Goal: Information Seeking & Learning: Learn about a topic

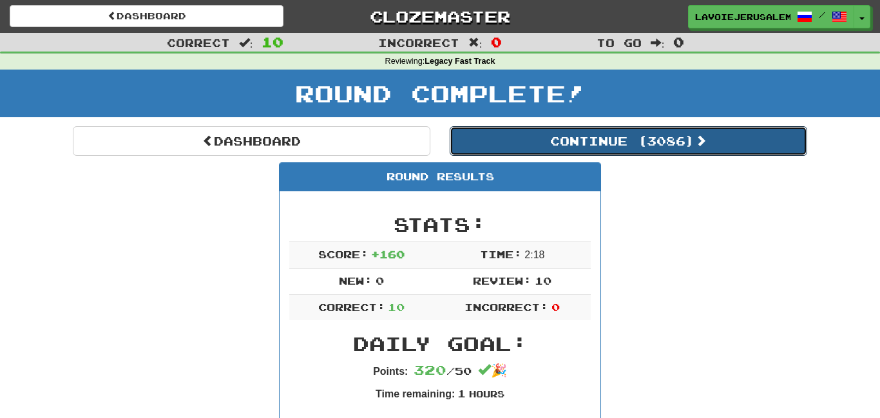
click at [620, 136] on button "Continue ( 3086 )" at bounding box center [629, 141] width 358 height 30
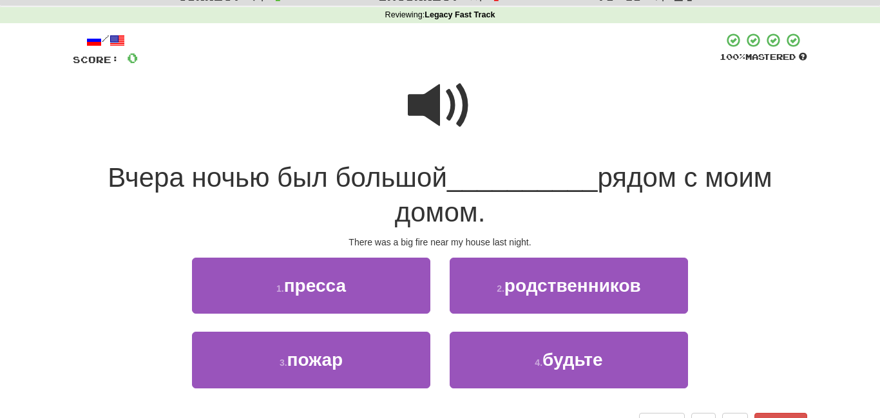
scroll to position [63, 0]
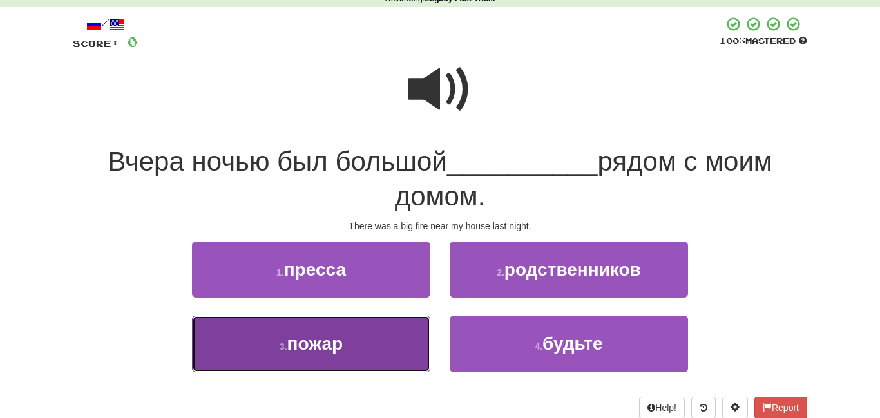
click at [413, 332] on button "3 . пожар" at bounding box center [311, 344] width 238 height 56
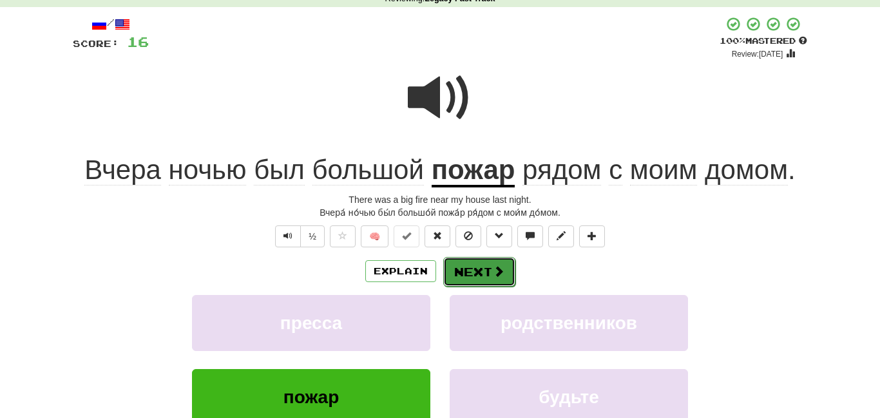
click at [467, 261] on button "Next" at bounding box center [479, 272] width 72 height 30
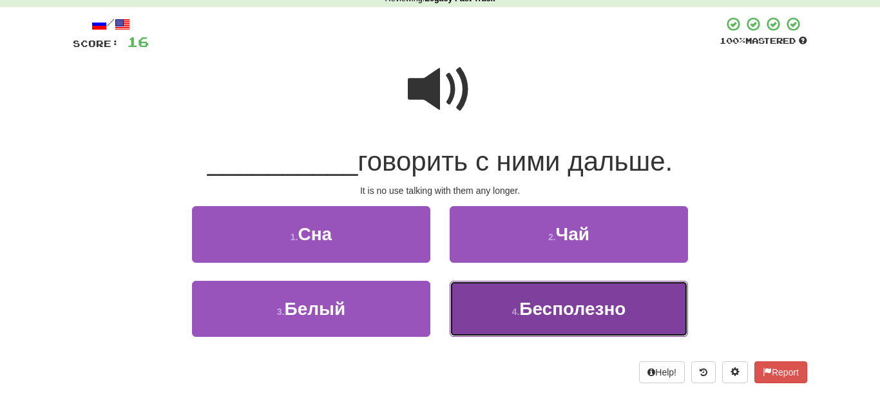
click at [503, 305] on button "4 . Бесполезно" at bounding box center [569, 309] width 238 height 56
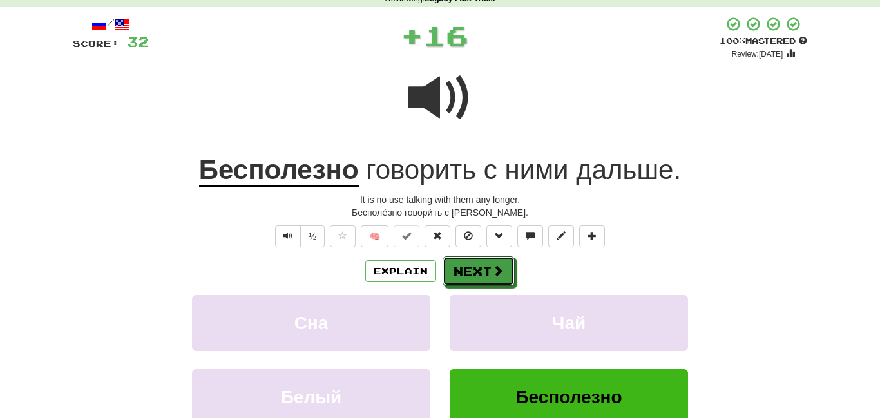
click at [474, 267] on button "Next" at bounding box center [479, 271] width 72 height 30
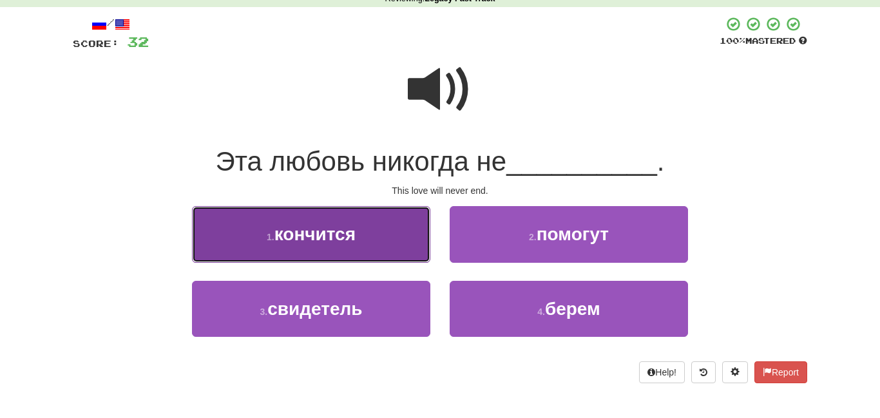
click at [394, 253] on button "1 . кончится" at bounding box center [311, 234] width 238 height 56
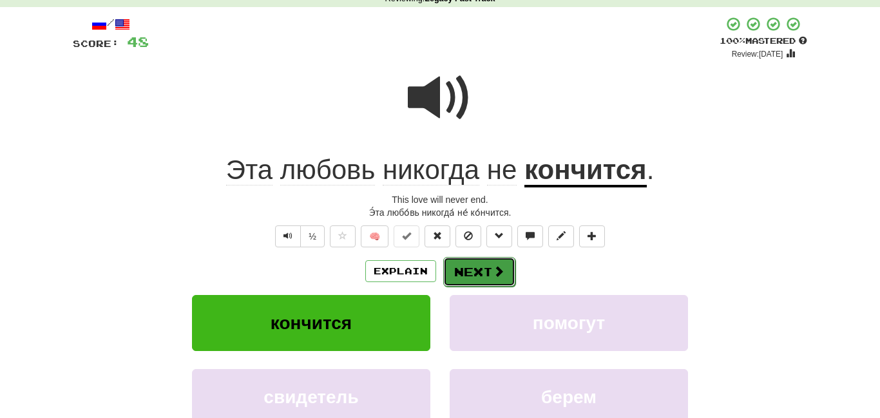
click at [476, 261] on button "Next" at bounding box center [479, 272] width 72 height 30
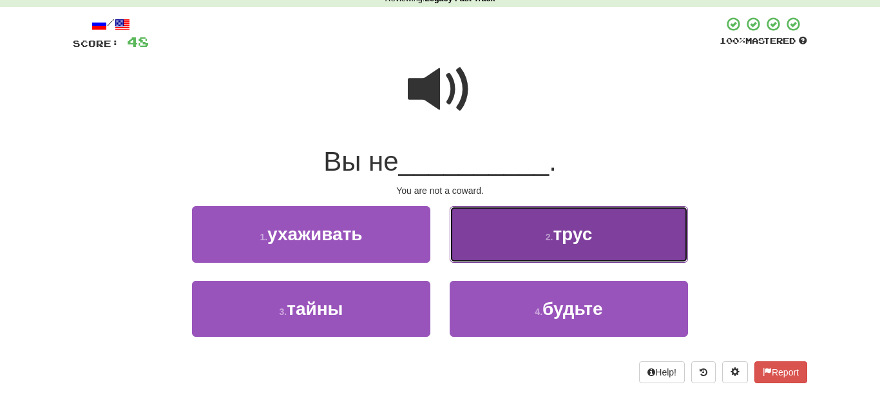
click at [487, 235] on button "2 . трус" at bounding box center [569, 234] width 238 height 56
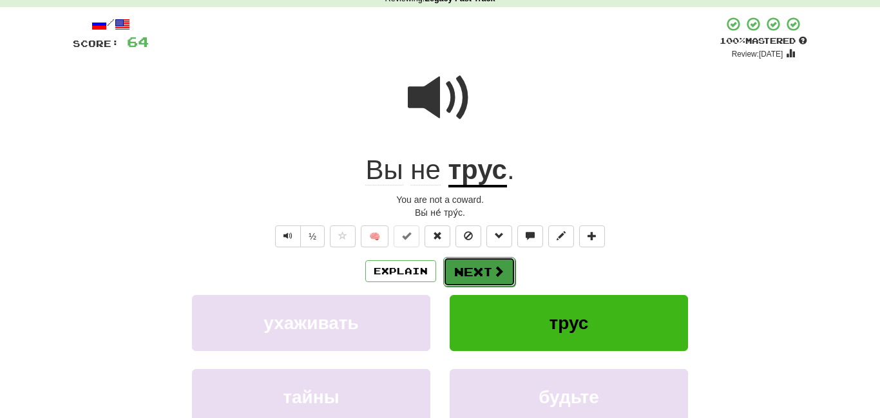
click at [464, 264] on button "Next" at bounding box center [479, 272] width 72 height 30
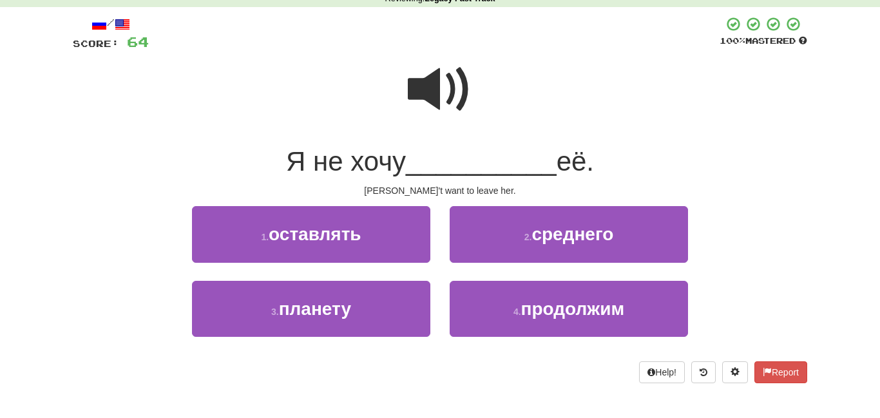
click at [434, 63] on span at bounding box center [440, 89] width 64 height 64
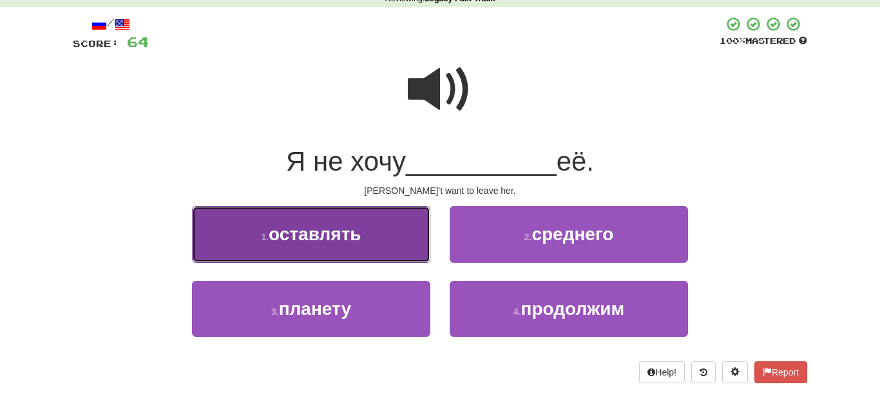
click at [411, 241] on button "1 . оставлять" at bounding box center [311, 234] width 238 height 56
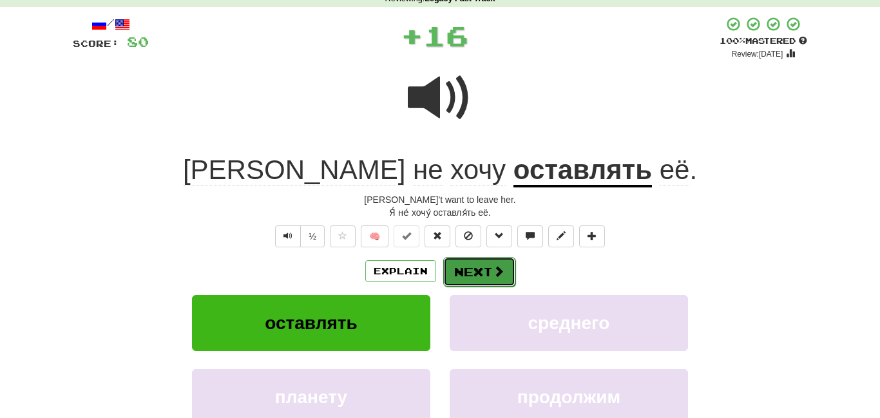
click at [471, 267] on button "Next" at bounding box center [479, 272] width 72 height 30
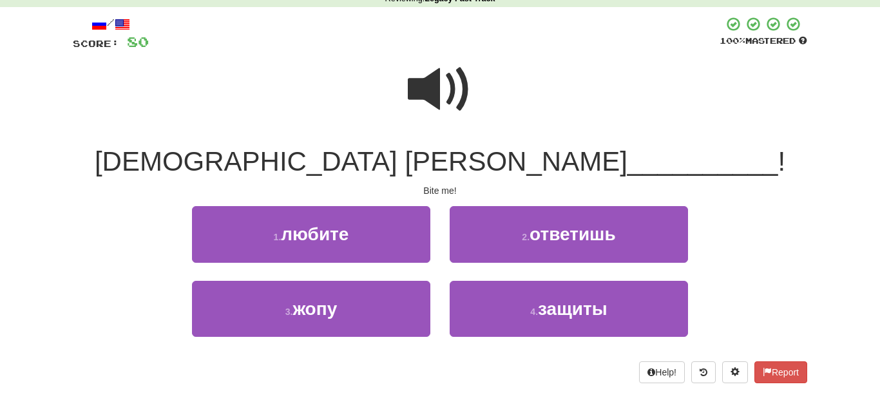
click at [438, 92] on span at bounding box center [440, 89] width 64 height 64
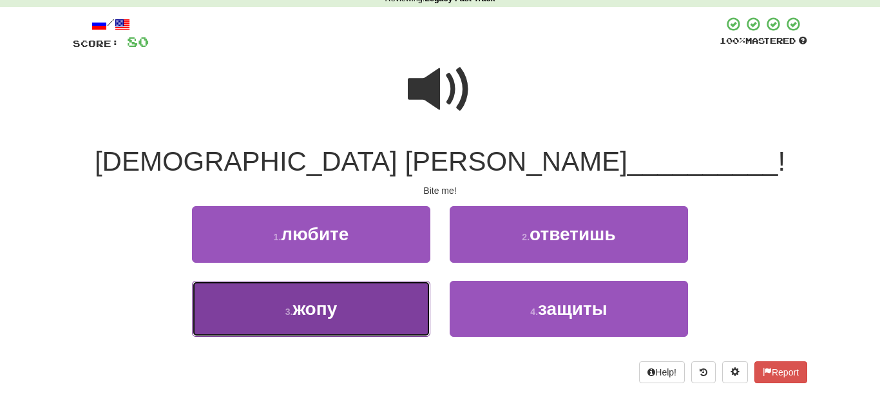
click at [358, 307] on button "3 . жопу" at bounding box center [311, 309] width 238 height 56
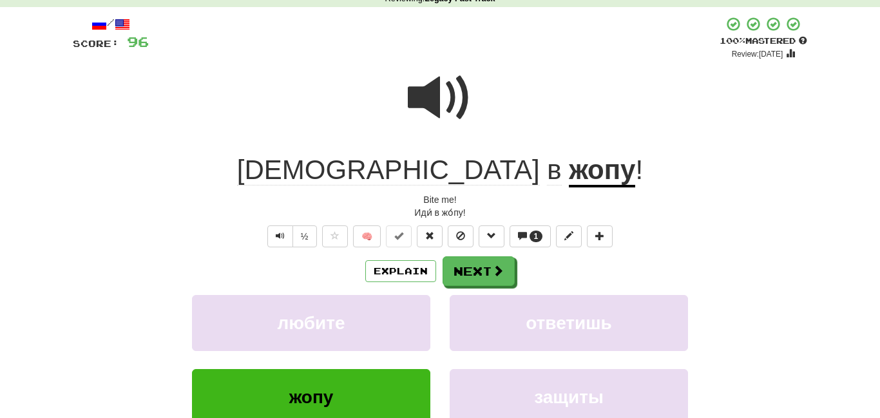
click at [569, 168] on u "жопу" at bounding box center [602, 171] width 66 height 33
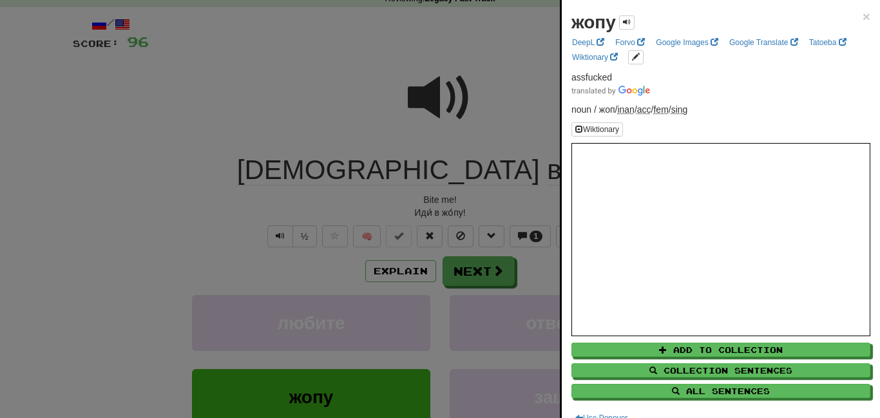
click at [291, 135] on div at bounding box center [440, 209] width 880 height 418
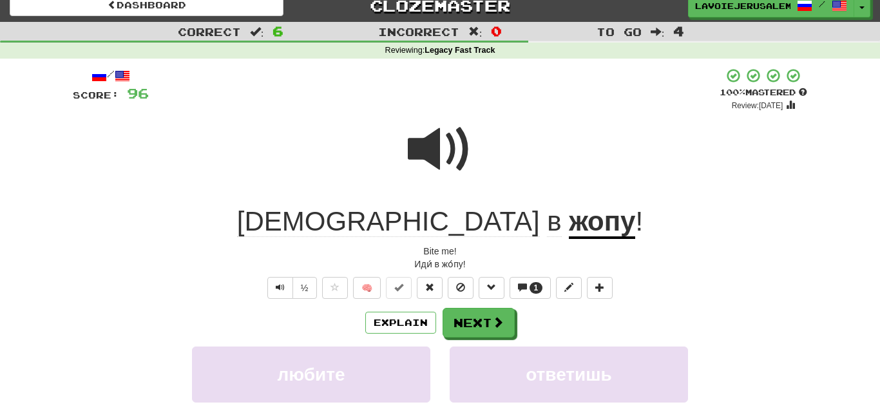
scroll to position [0, 0]
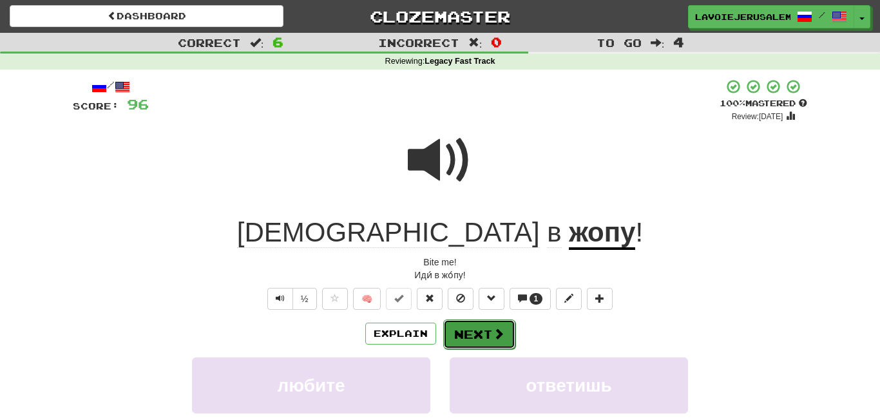
click at [485, 326] on button "Next" at bounding box center [479, 335] width 72 height 30
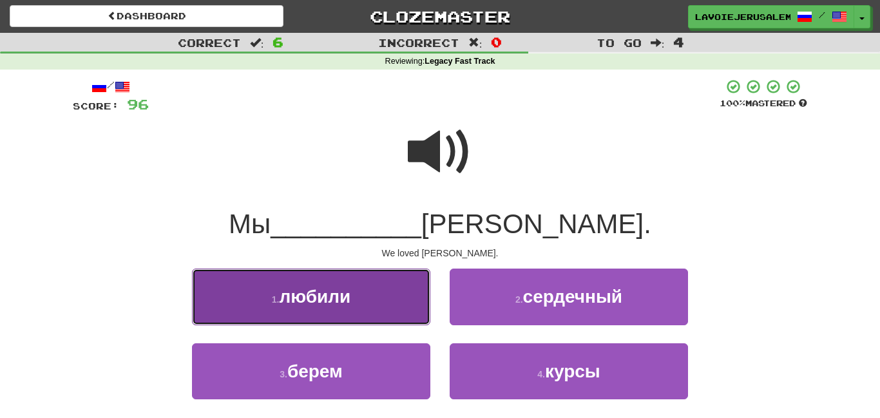
click at [386, 298] on button "1 . любили" at bounding box center [311, 297] width 238 height 56
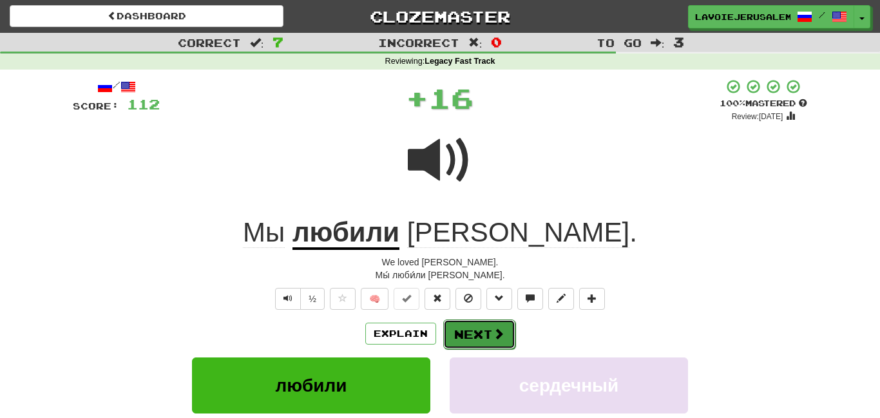
click at [470, 327] on button "Next" at bounding box center [479, 335] width 72 height 30
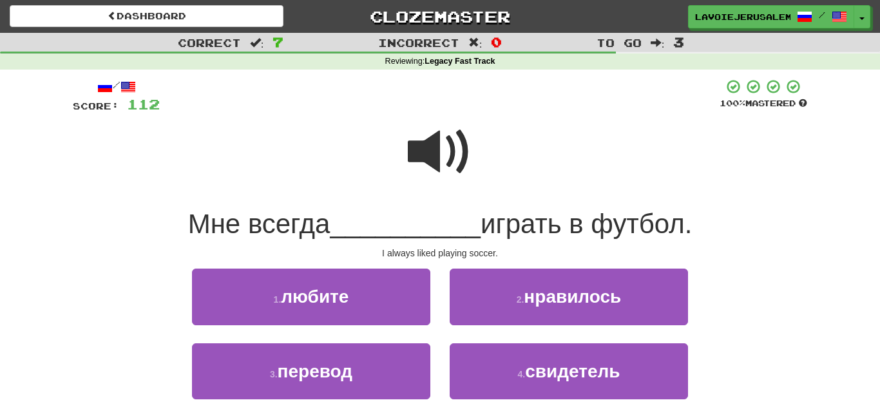
click at [425, 155] on span at bounding box center [440, 152] width 64 height 64
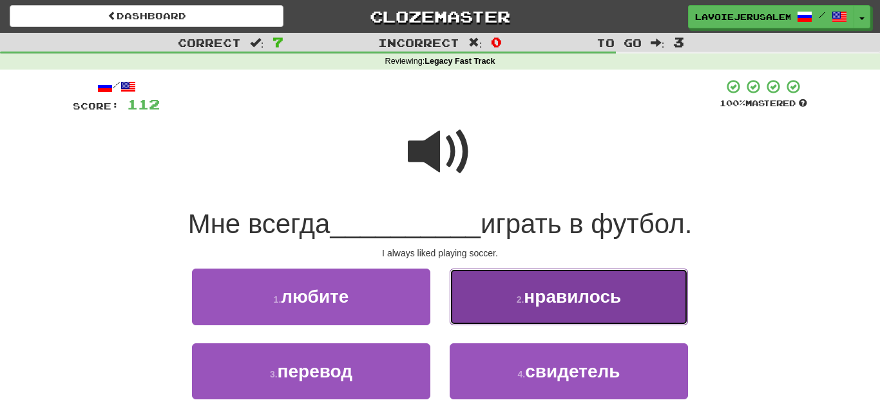
click at [459, 290] on button "2 . нравилось" at bounding box center [569, 297] width 238 height 56
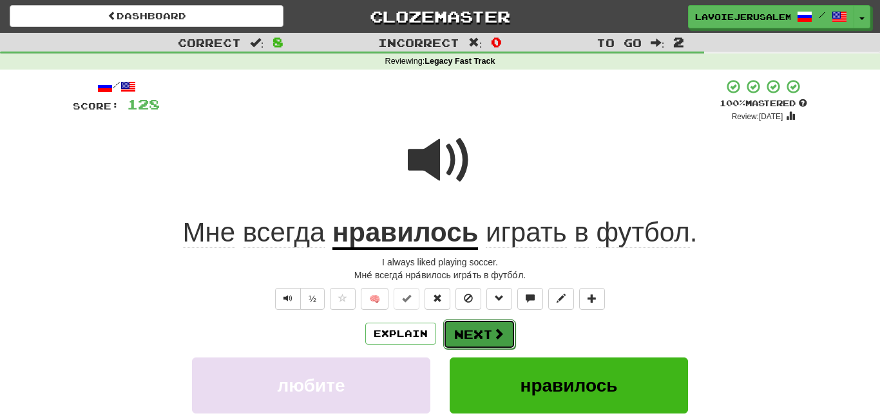
click at [477, 320] on button "Next" at bounding box center [479, 335] width 72 height 30
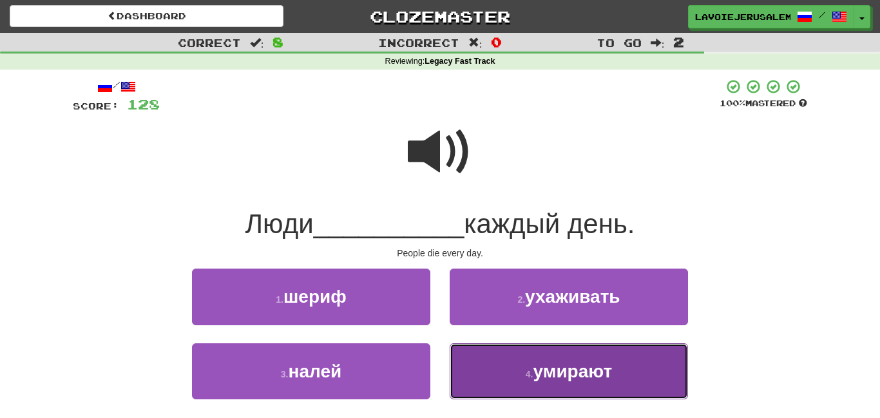
click at [515, 360] on button "4 . умирают" at bounding box center [569, 371] width 238 height 56
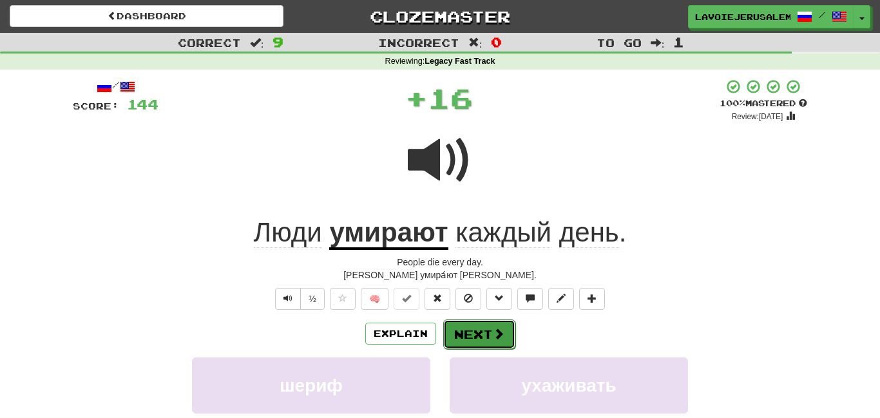
click at [484, 329] on button "Next" at bounding box center [479, 335] width 72 height 30
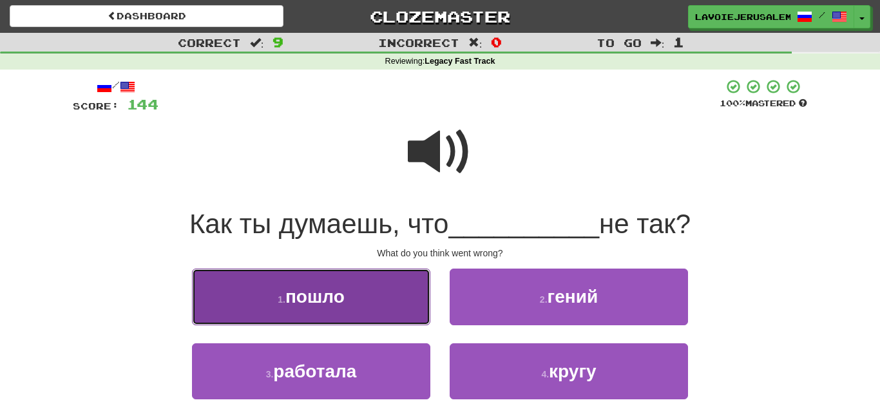
click at [403, 303] on button "1 . пошло" at bounding box center [311, 297] width 238 height 56
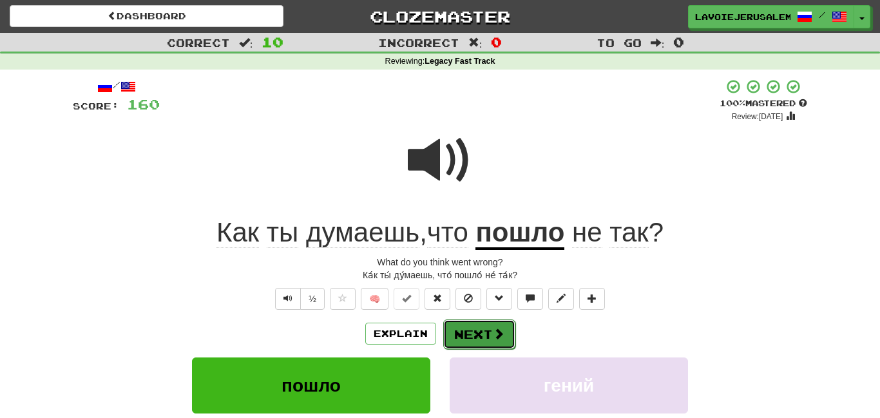
click at [497, 328] on span at bounding box center [499, 334] width 12 height 12
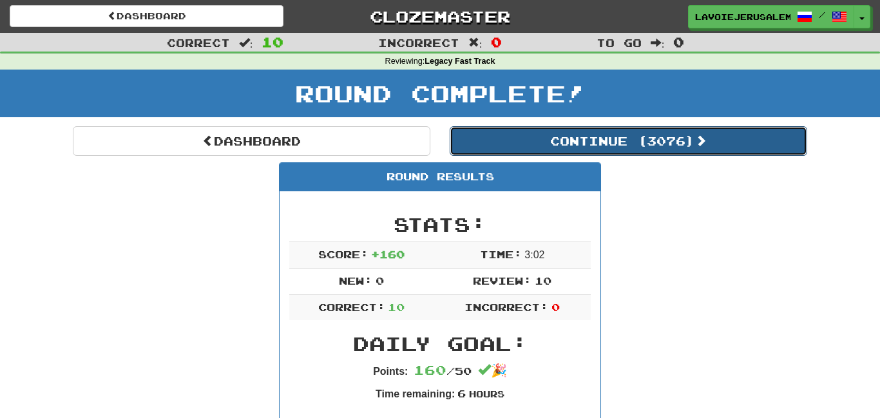
click at [550, 131] on button "Continue ( 3076 )" at bounding box center [629, 141] width 358 height 30
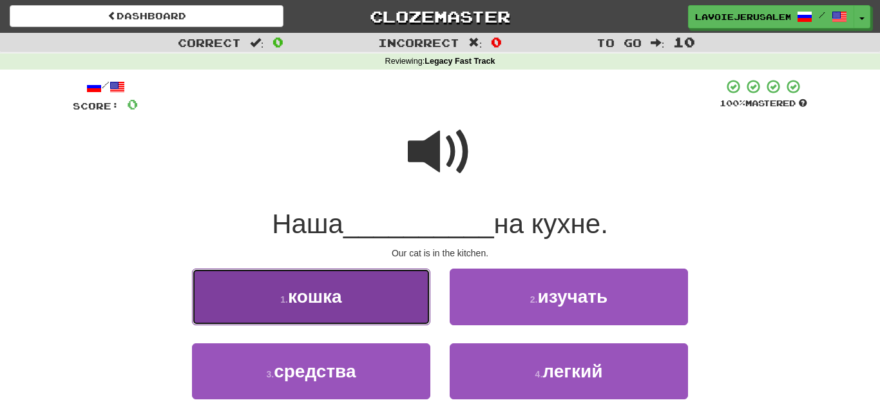
click at [390, 289] on button "1 . кошка" at bounding box center [311, 297] width 238 height 56
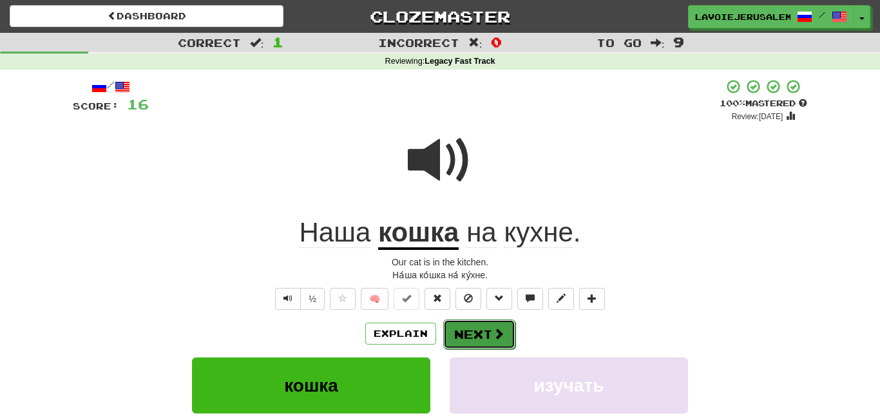
click at [477, 324] on button "Next" at bounding box center [479, 335] width 72 height 30
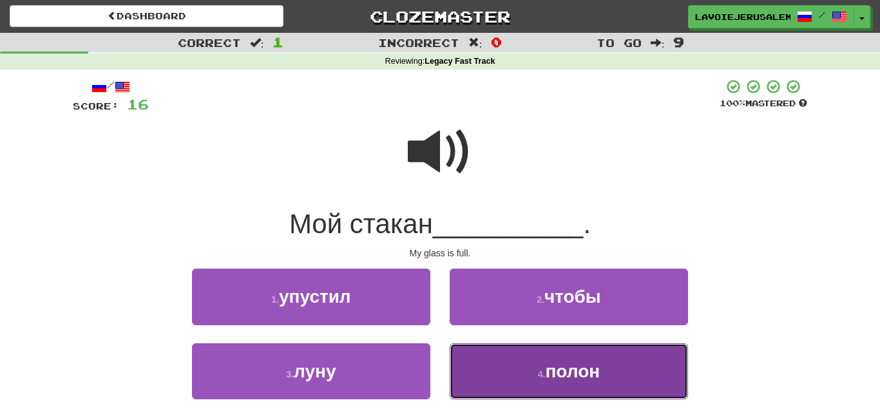
click at [502, 353] on button "4 . полон" at bounding box center [569, 371] width 238 height 56
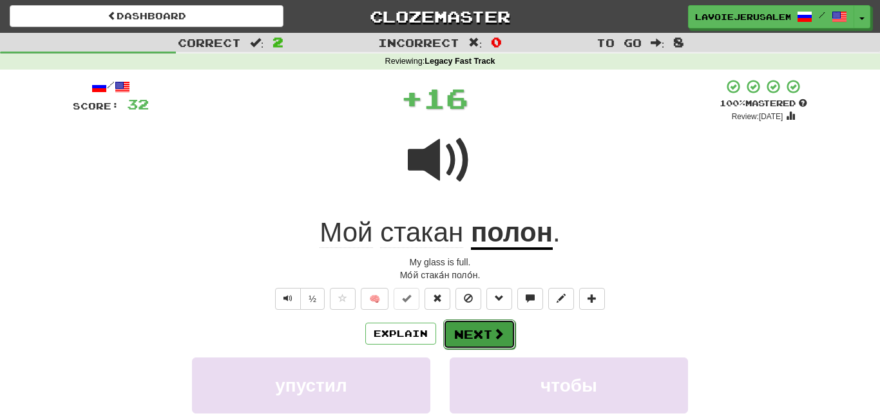
click at [478, 322] on button "Next" at bounding box center [479, 335] width 72 height 30
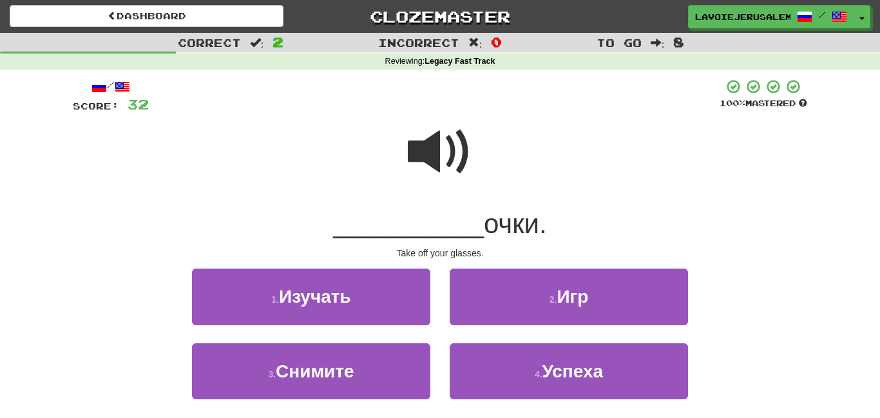
click at [415, 142] on span at bounding box center [440, 152] width 64 height 64
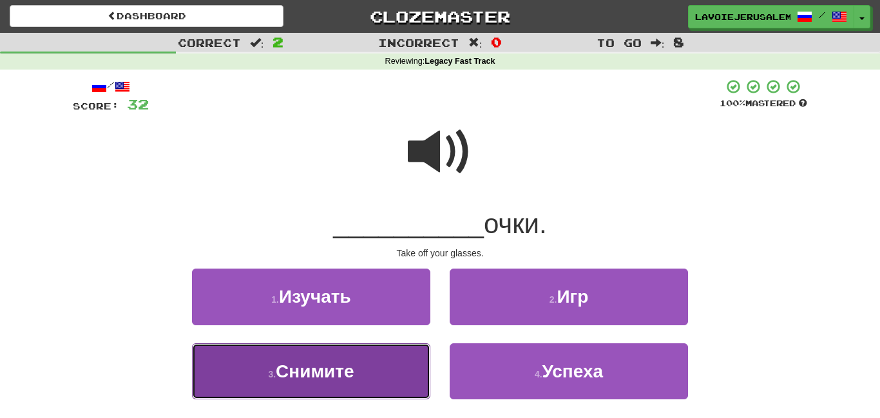
click at [402, 356] on button "3 . Снимите" at bounding box center [311, 371] width 238 height 56
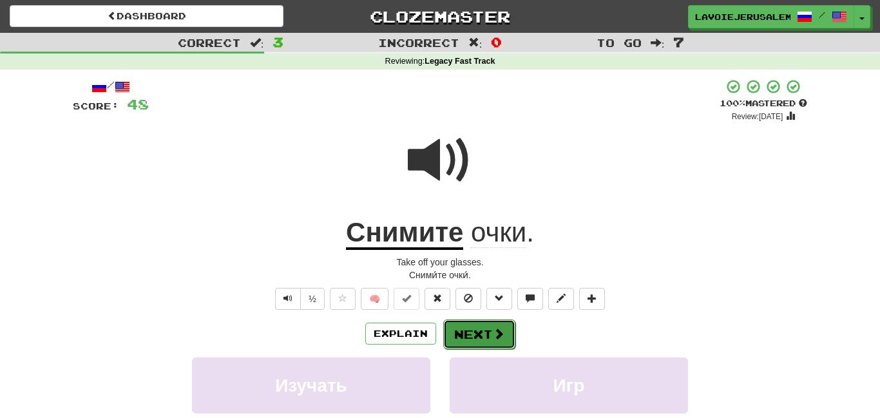
click at [470, 327] on button "Next" at bounding box center [479, 335] width 72 height 30
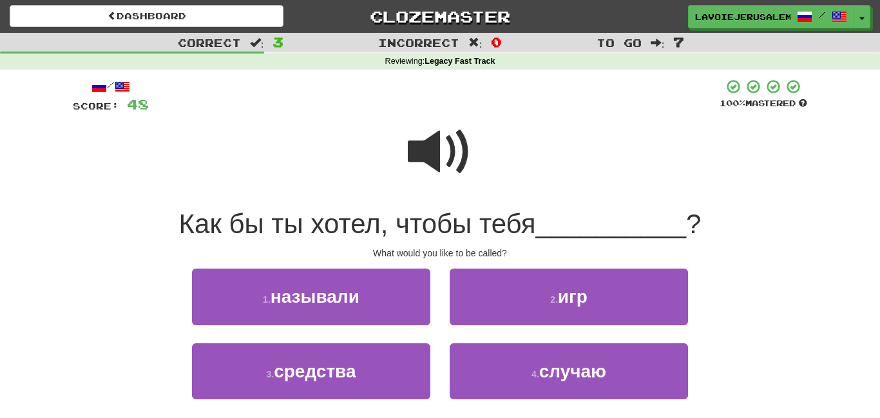
click at [421, 134] on span at bounding box center [440, 152] width 64 height 64
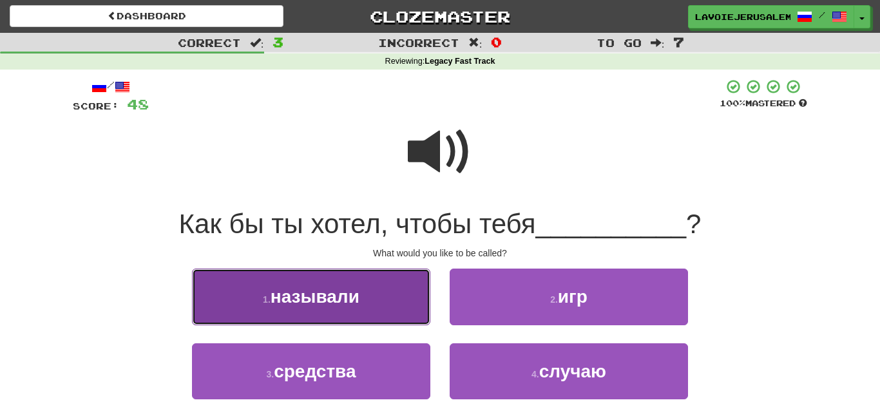
click at [354, 287] on span "называли" at bounding box center [315, 297] width 89 height 20
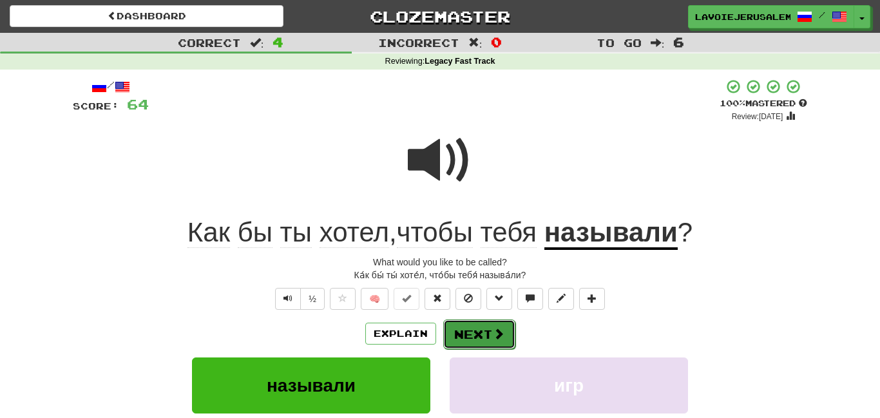
click at [488, 332] on button "Next" at bounding box center [479, 335] width 72 height 30
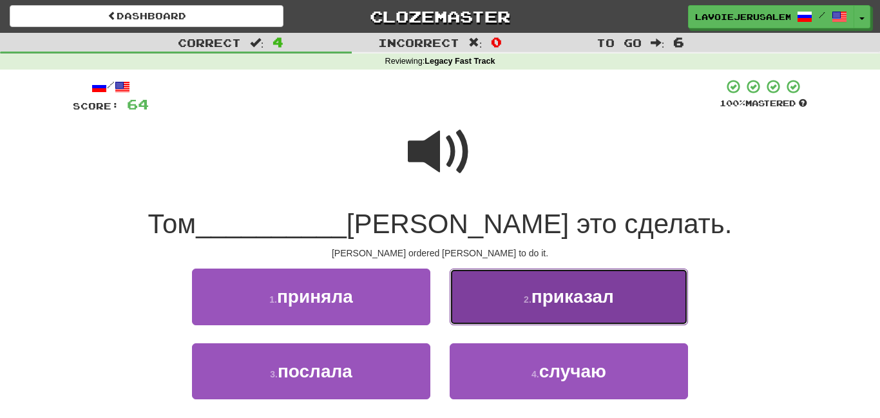
click at [492, 307] on button "2 . приказал" at bounding box center [569, 297] width 238 height 56
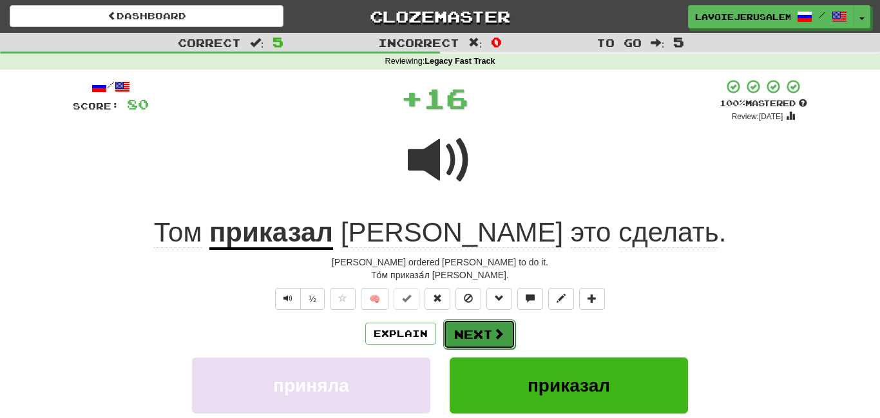
click at [487, 329] on button "Next" at bounding box center [479, 335] width 72 height 30
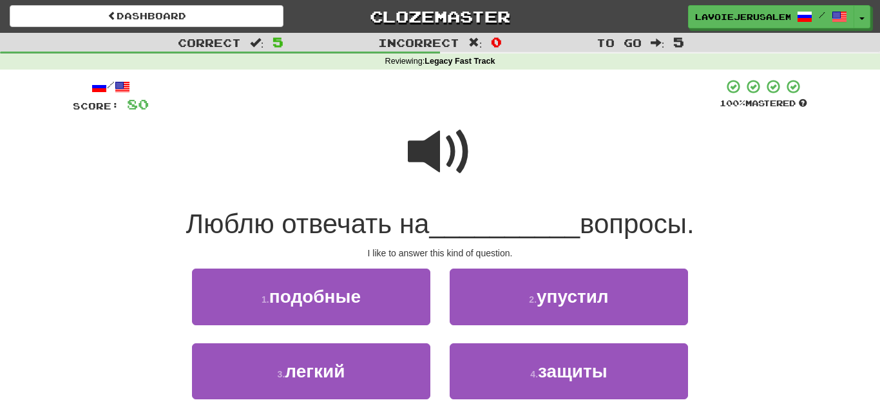
click at [430, 150] on span at bounding box center [440, 152] width 64 height 64
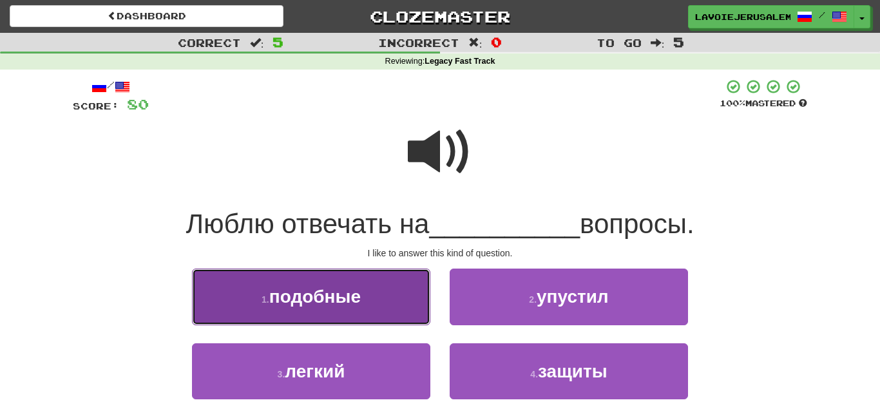
click at [351, 302] on span "подобные" at bounding box center [314, 297] width 91 height 20
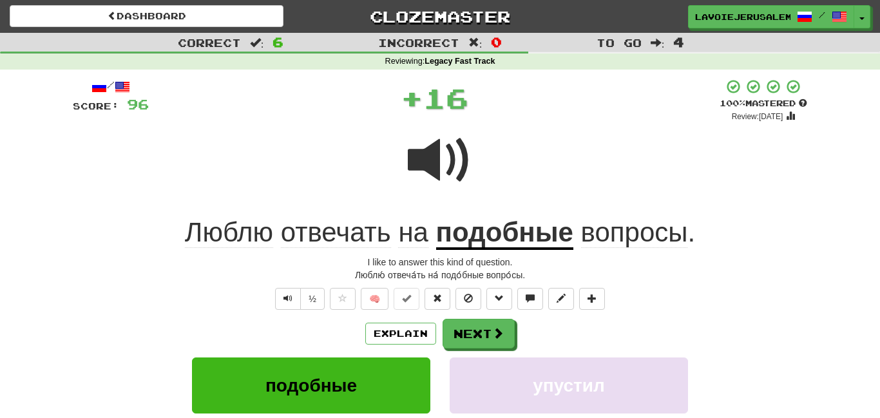
click at [501, 228] on u "подобные" at bounding box center [504, 233] width 137 height 33
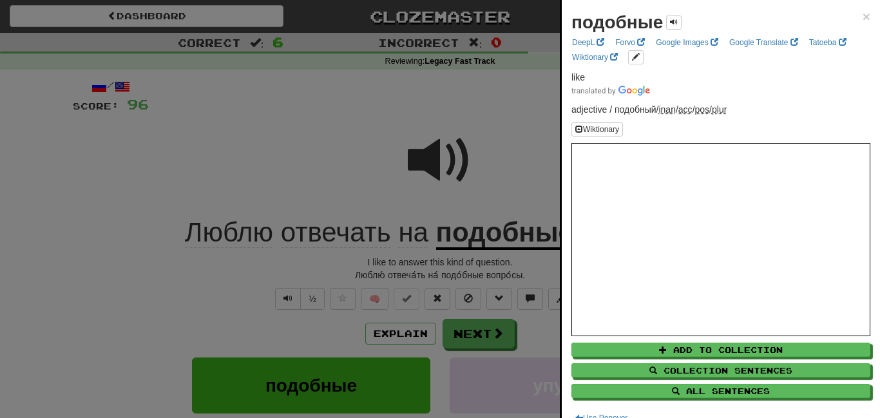
click at [531, 160] on div at bounding box center [440, 209] width 880 height 418
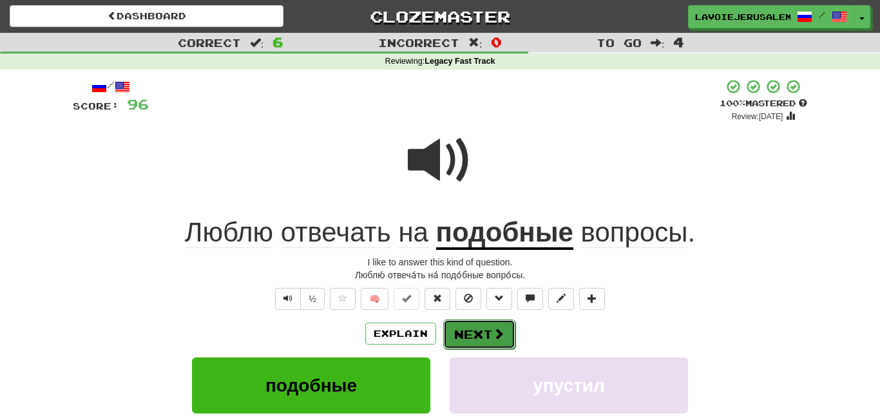
click at [501, 329] on span at bounding box center [499, 334] width 12 height 12
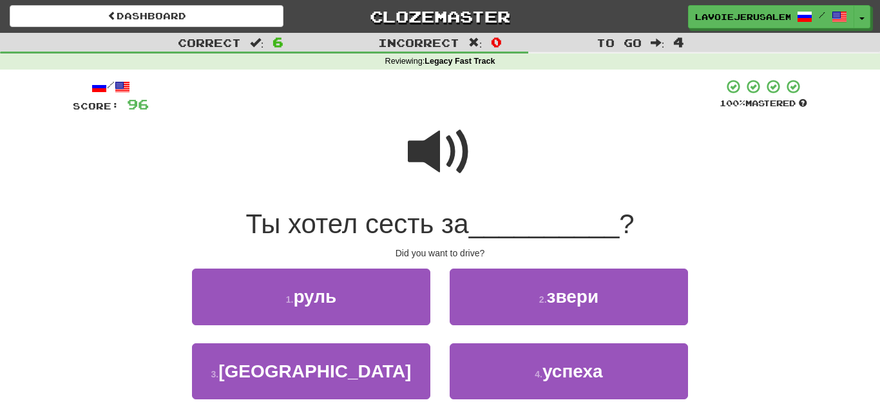
click at [417, 144] on span at bounding box center [440, 152] width 64 height 64
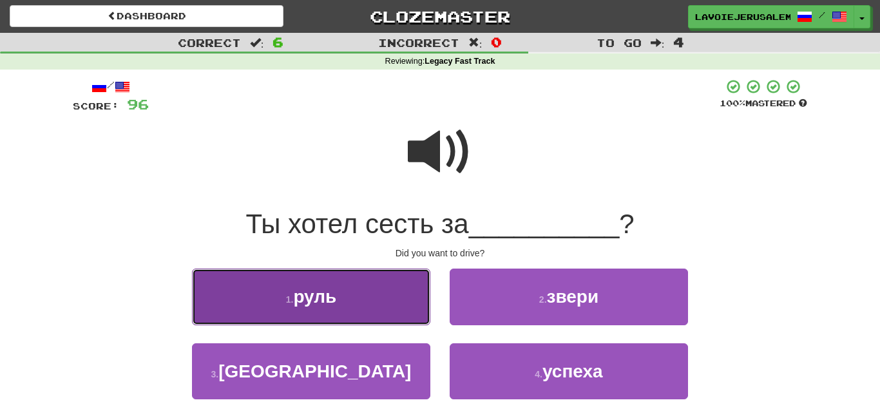
click at [350, 294] on button "1 . руль" at bounding box center [311, 297] width 238 height 56
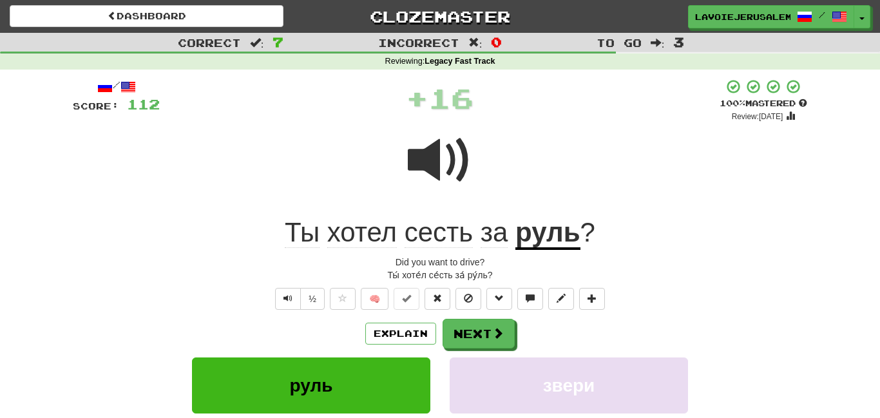
click at [542, 223] on u "руль" at bounding box center [547, 233] width 64 height 33
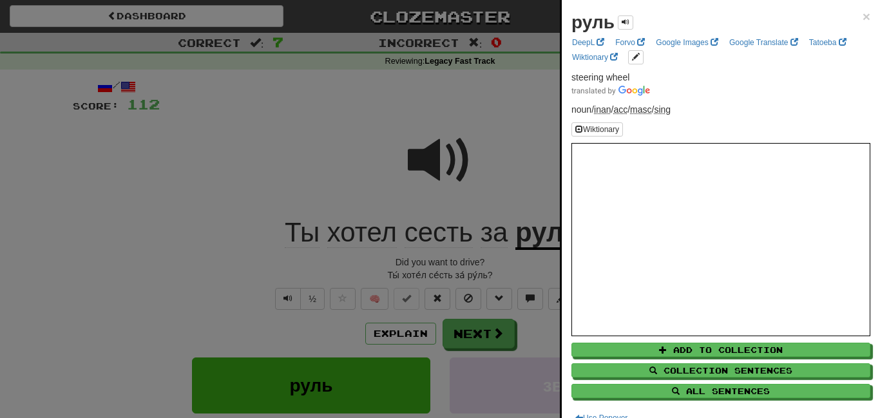
click at [261, 122] on div at bounding box center [440, 209] width 880 height 418
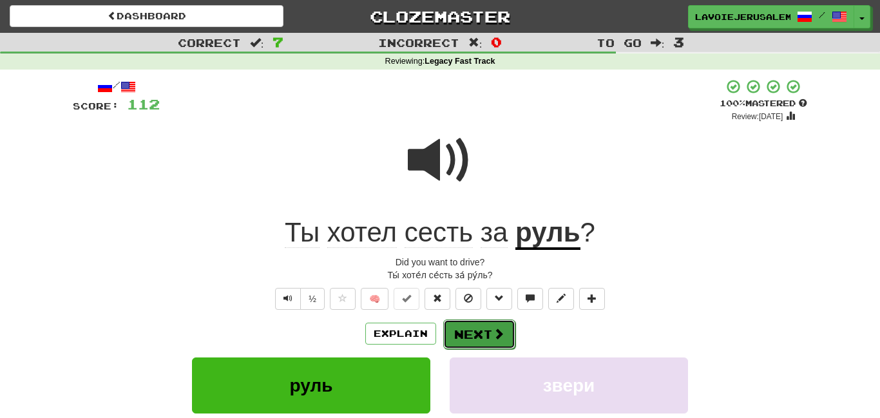
click at [464, 333] on button "Next" at bounding box center [479, 335] width 72 height 30
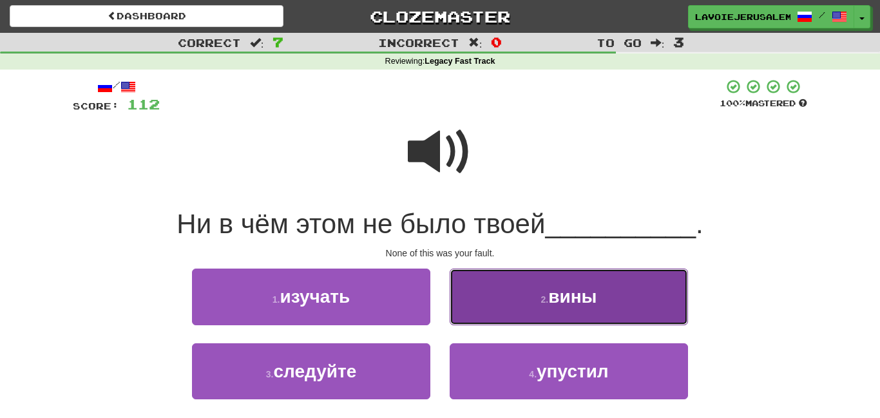
click at [476, 303] on button "2 . вины" at bounding box center [569, 297] width 238 height 56
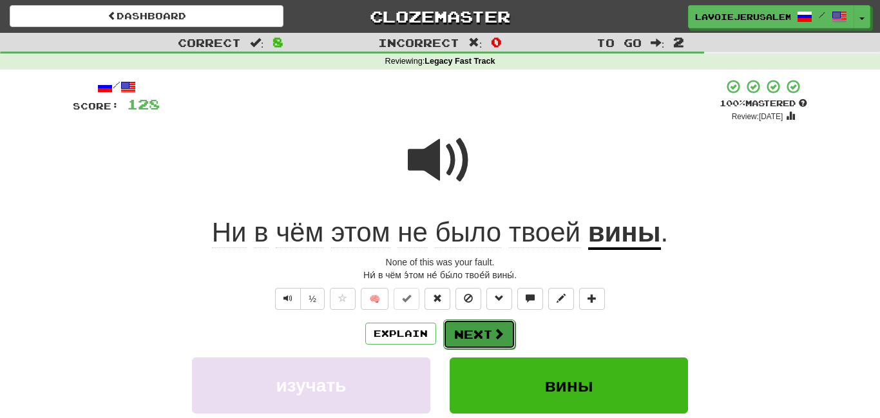
click at [481, 326] on button "Next" at bounding box center [479, 335] width 72 height 30
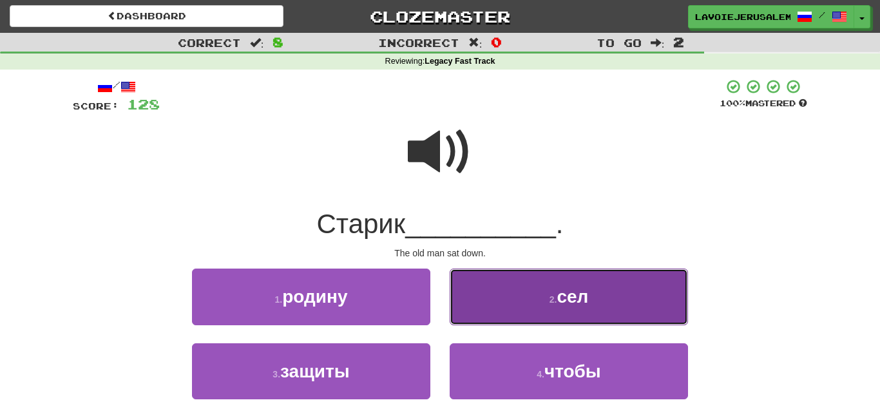
click at [494, 304] on button "2 . сел" at bounding box center [569, 297] width 238 height 56
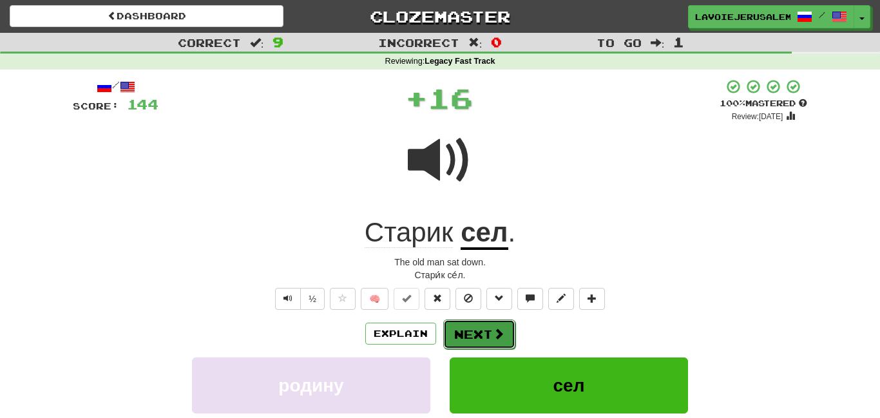
click at [479, 329] on button "Next" at bounding box center [479, 335] width 72 height 30
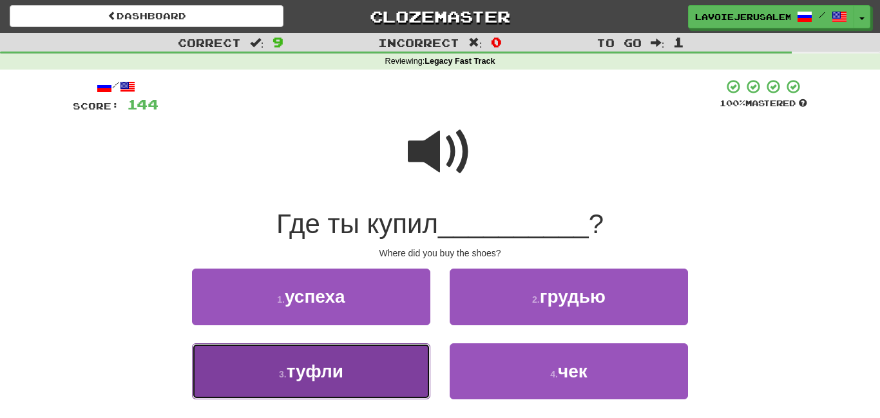
click at [394, 374] on button "3 . туфли" at bounding box center [311, 371] width 238 height 56
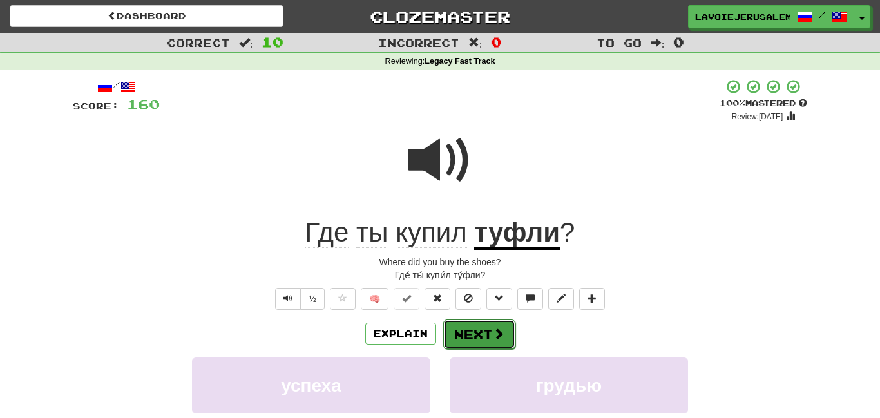
click at [479, 325] on button "Next" at bounding box center [479, 335] width 72 height 30
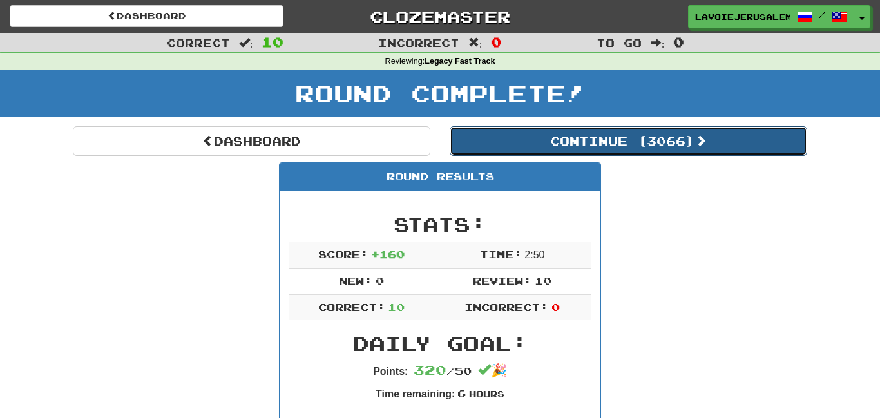
click at [546, 134] on button "Continue ( 3066 )" at bounding box center [629, 141] width 358 height 30
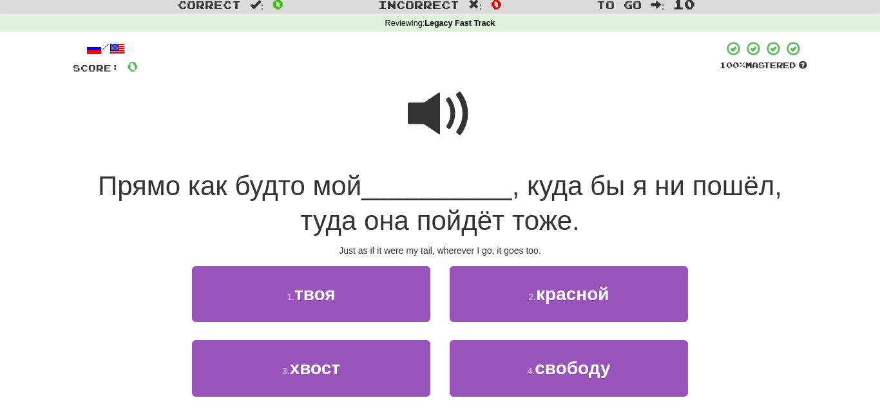
scroll to position [42, 0]
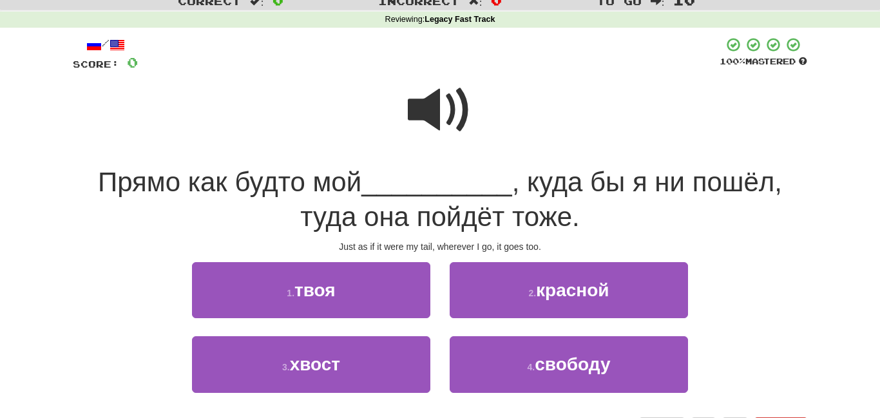
click at [413, 97] on span at bounding box center [440, 110] width 64 height 64
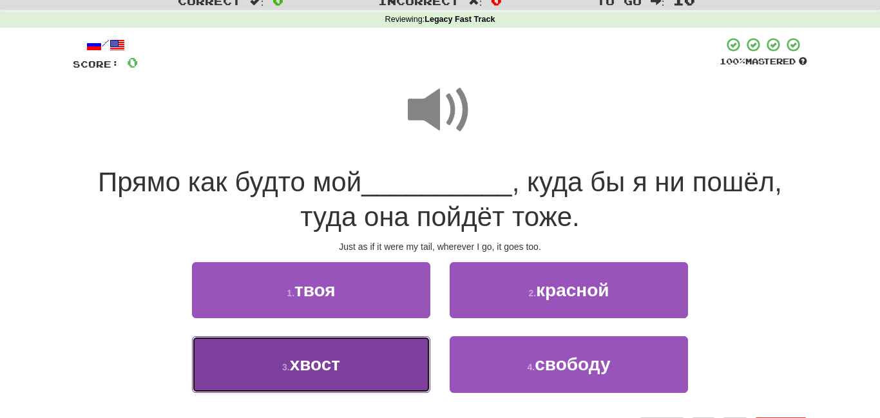
click at [339, 364] on span "хвост" at bounding box center [315, 364] width 50 height 20
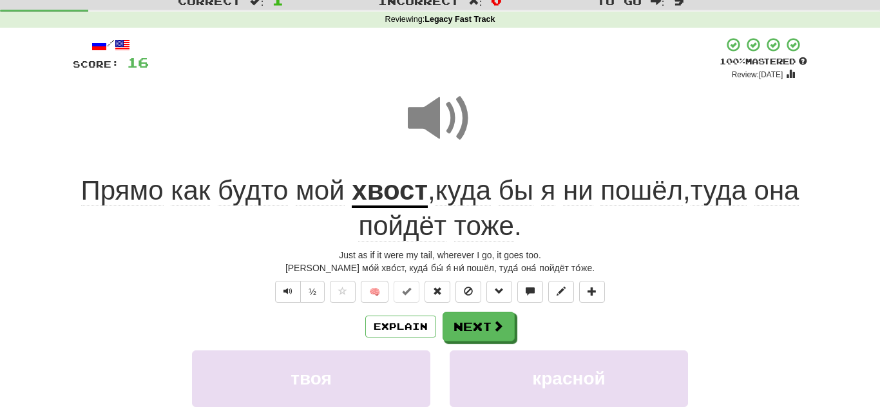
click at [390, 186] on u "хвост" at bounding box center [390, 191] width 76 height 33
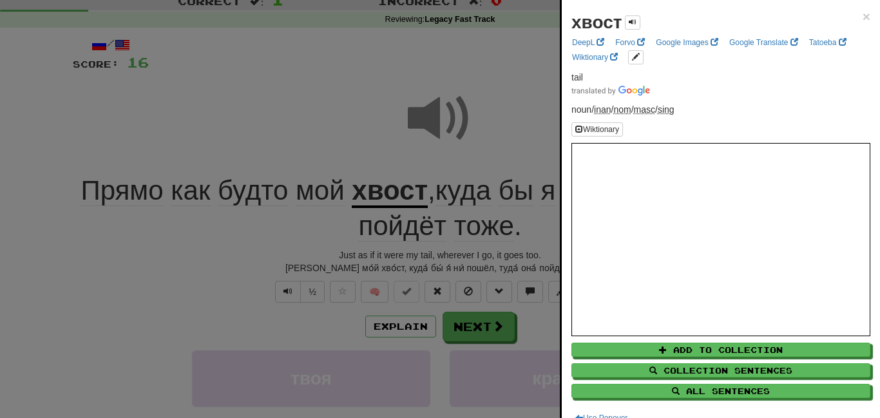
click at [334, 119] on div at bounding box center [440, 209] width 880 height 418
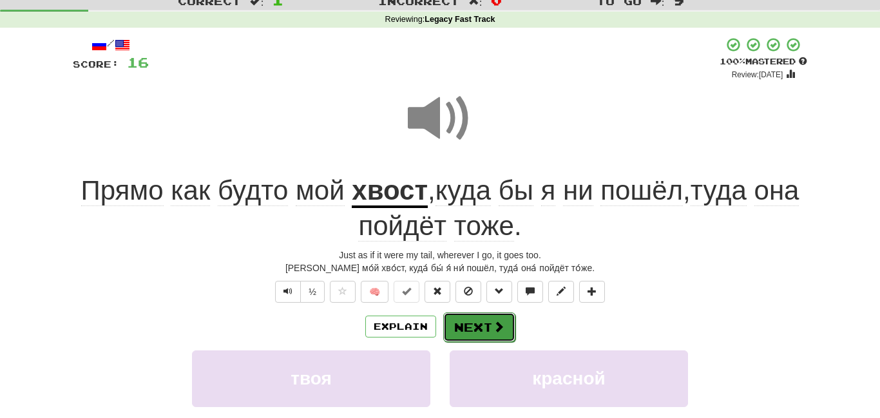
click at [453, 321] on button "Next" at bounding box center [479, 328] width 72 height 30
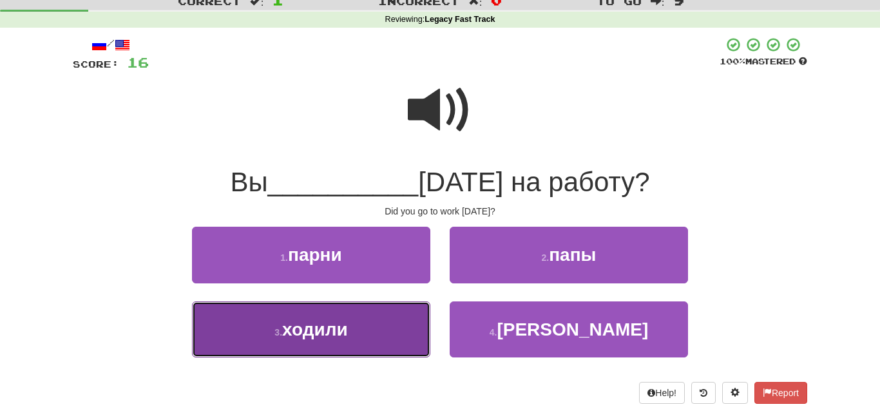
click at [388, 336] on button "3 . ходили" at bounding box center [311, 330] width 238 height 56
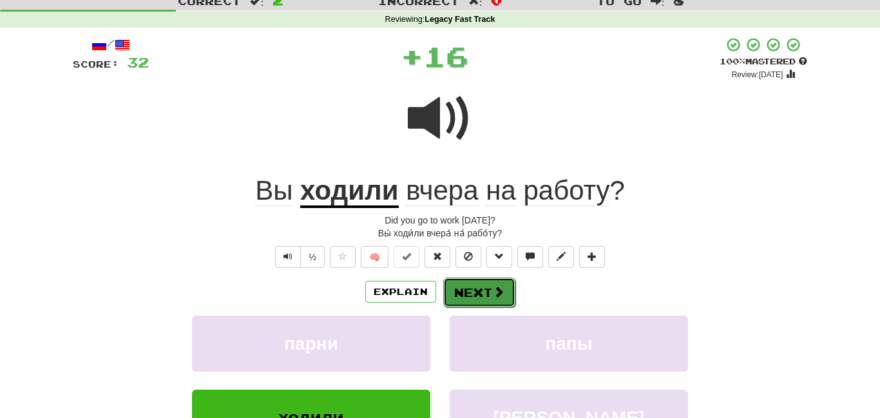
click at [461, 290] on button "Next" at bounding box center [479, 293] width 72 height 30
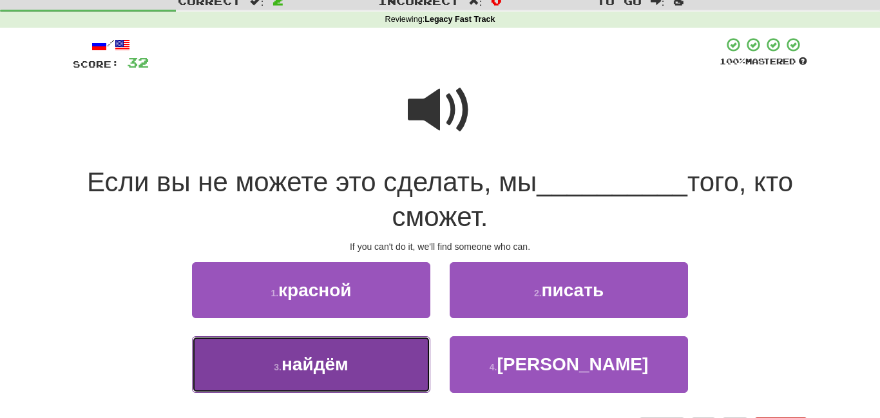
click at [386, 355] on button "3 . найдём" at bounding box center [311, 364] width 238 height 56
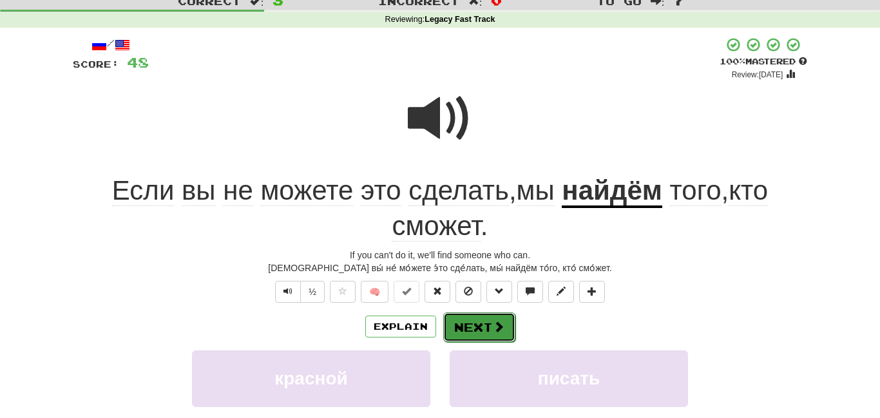
click at [473, 316] on button "Next" at bounding box center [479, 328] width 72 height 30
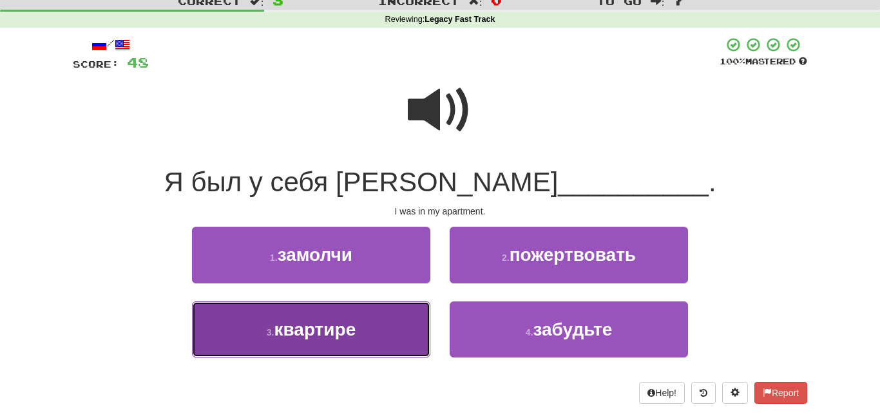
click at [400, 334] on button "3 . квартире" at bounding box center [311, 330] width 238 height 56
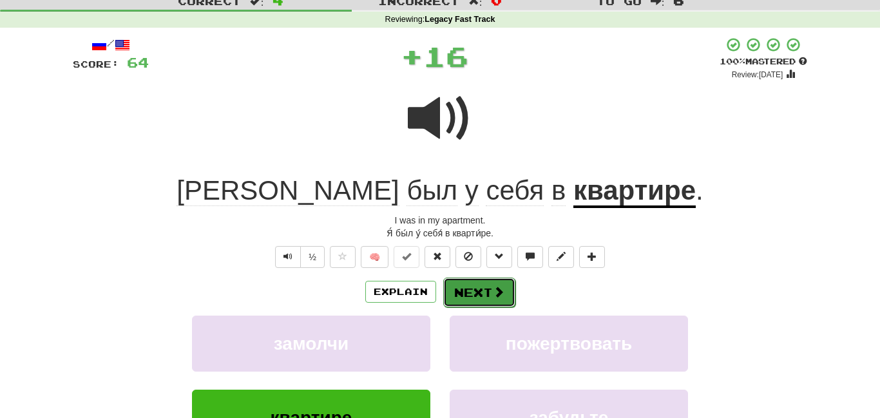
click at [456, 288] on button "Next" at bounding box center [479, 293] width 72 height 30
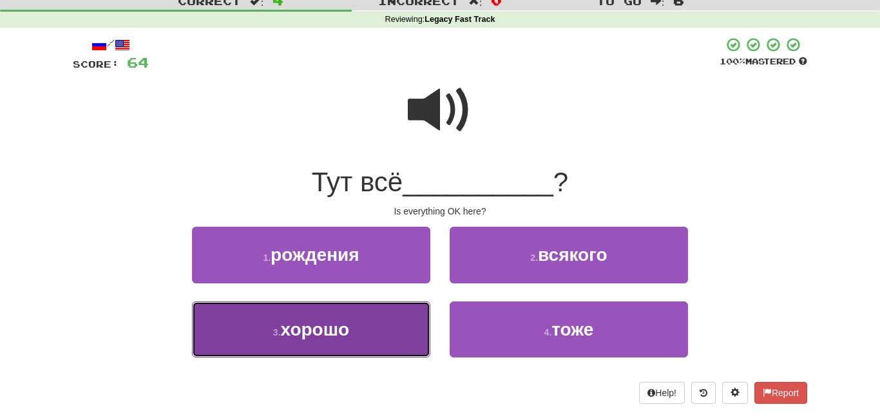
click at [394, 333] on button "3 . хорошо" at bounding box center [311, 330] width 238 height 56
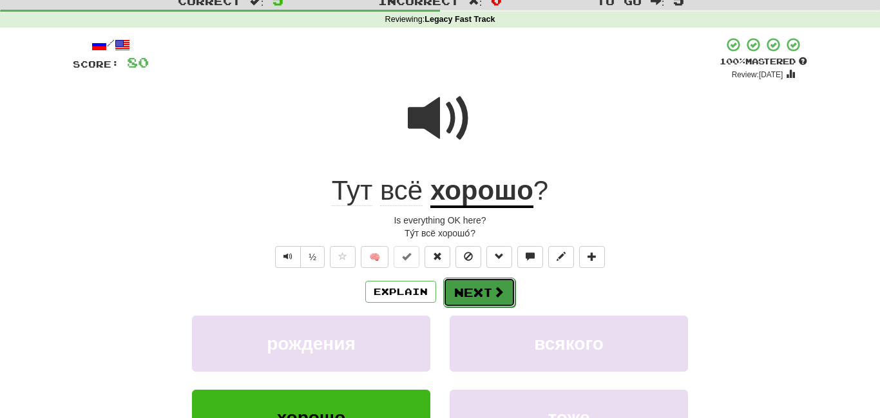
click at [474, 284] on button "Next" at bounding box center [479, 293] width 72 height 30
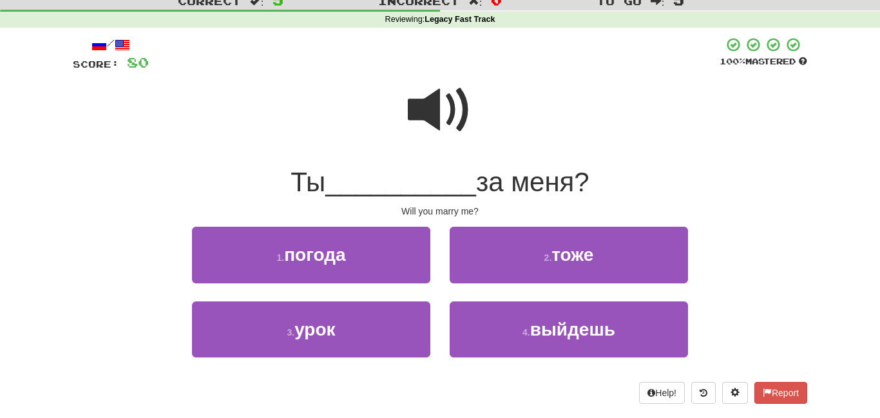
click at [423, 104] on span at bounding box center [440, 110] width 64 height 64
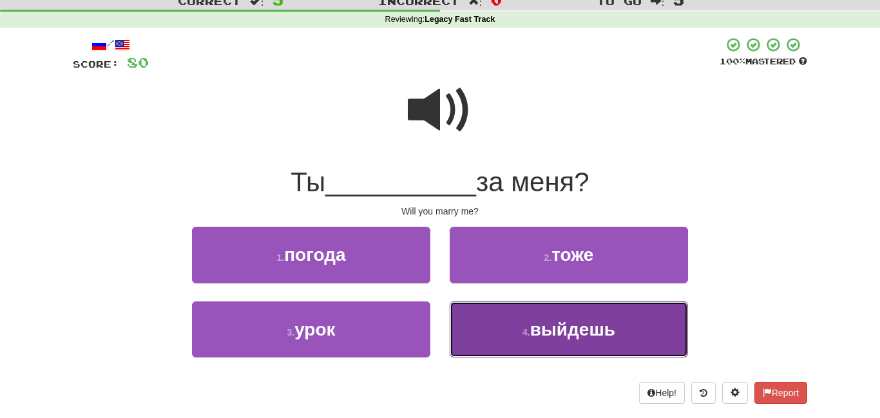
click at [503, 335] on button "4 . выйдешь" at bounding box center [569, 330] width 238 height 56
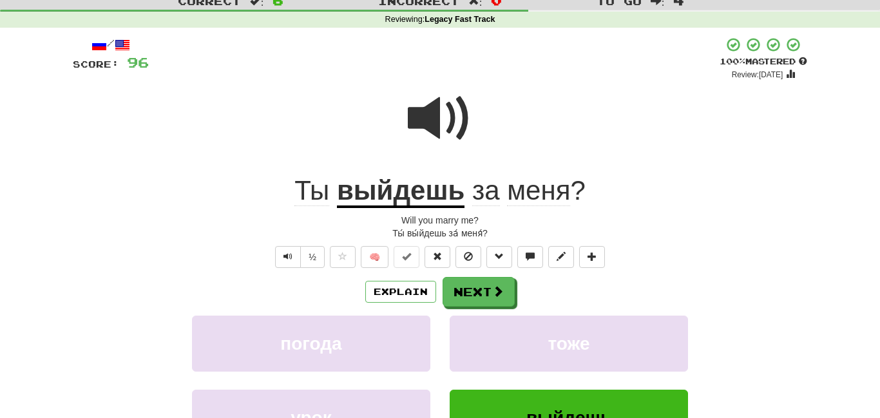
click at [431, 193] on u "выйдешь" at bounding box center [401, 191] width 128 height 33
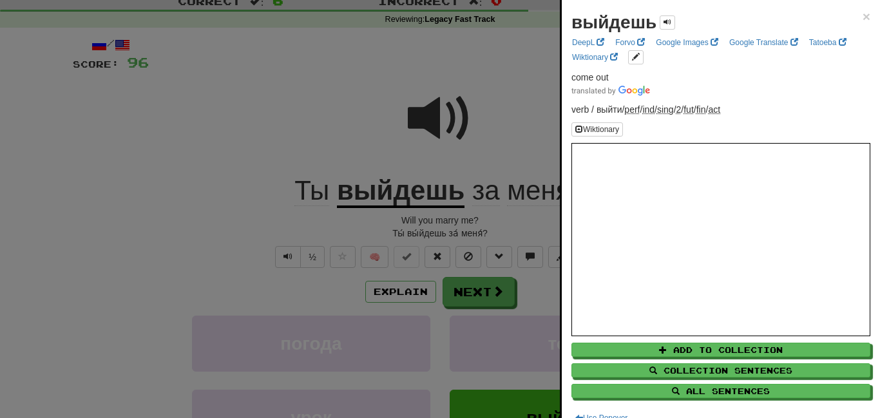
click at [243, 155] on div at bounding box center [440, 209] width 880 height 418
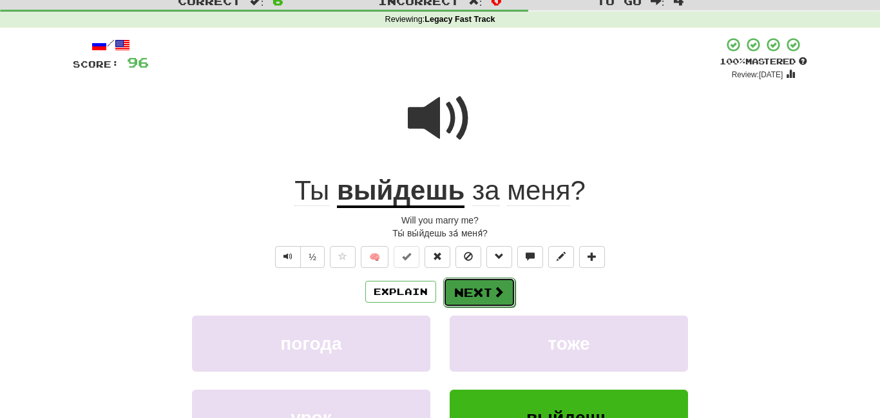
click at [449, 287] on button "Next" at bounding box center [479, 293] width 72 height 30
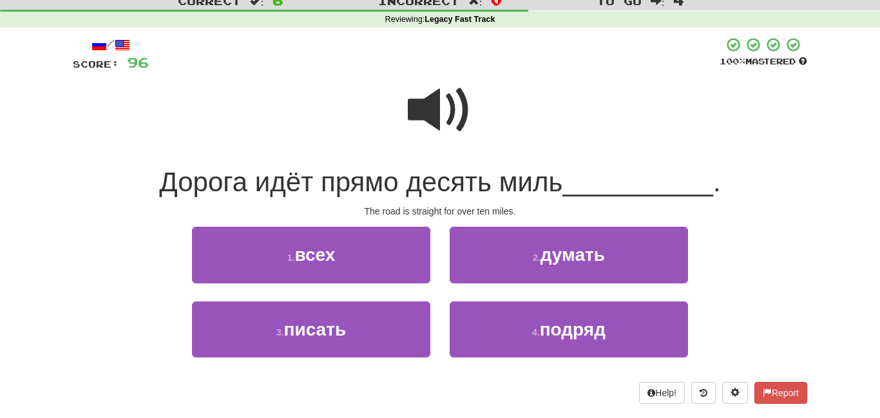
click at [409, 110] on span at bounding box center [440, 110] width 64 height 64
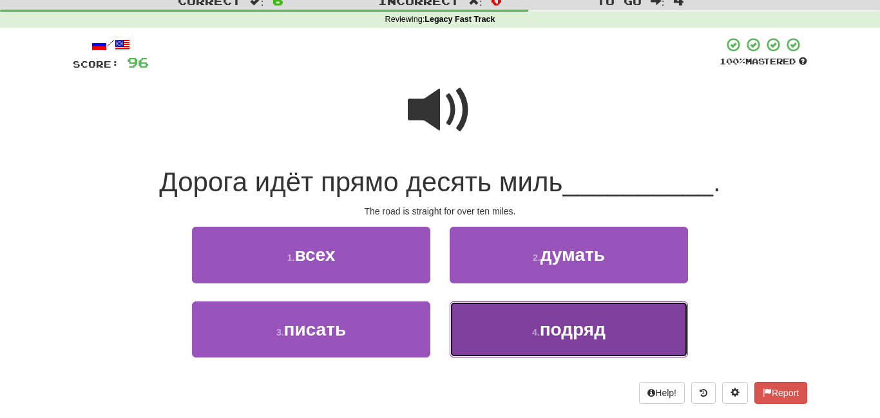
click at [554, 336] on span "подряд" at bounding box center [573, 330] width 66 height 20
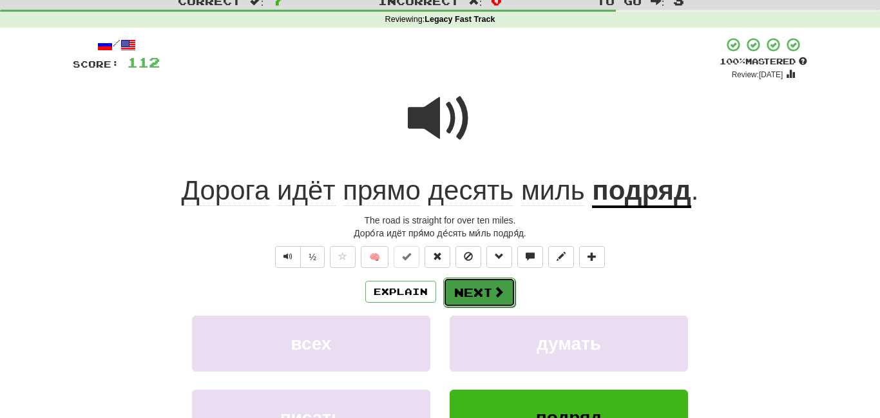
click at [476, 284] on button "Next" at bounding box center [479, 293] width 72 height 30
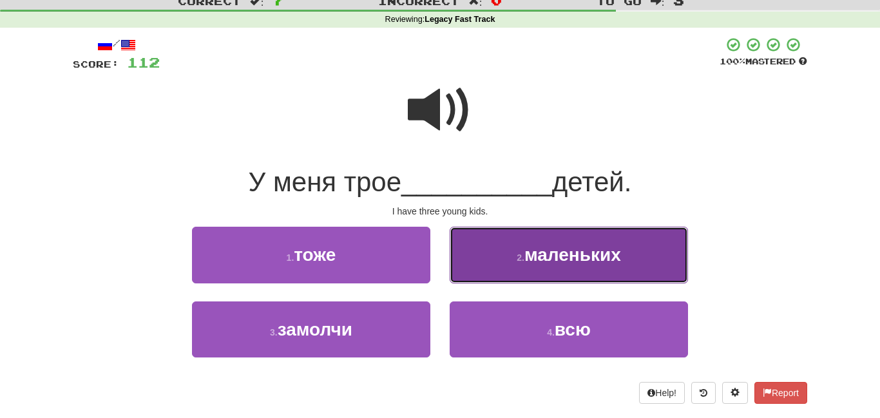
click at [488, 264] on button "2 . маленьких" at bounding box center [569, 255] width 238 height 56
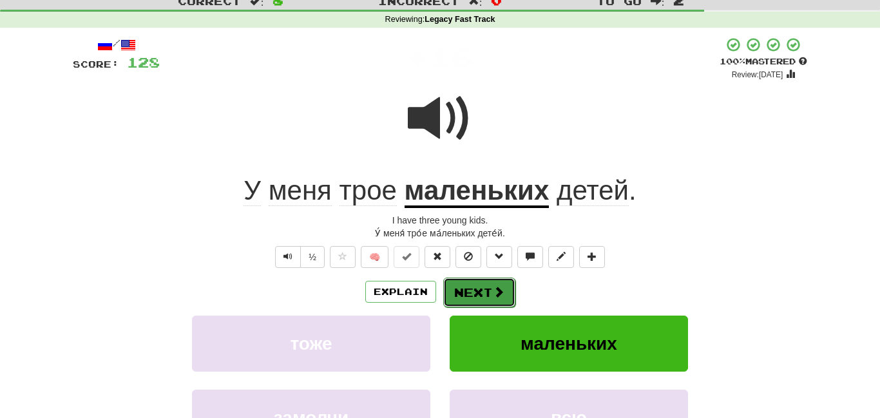
click at [483, 284] on button "Next" at bounding box center [479, 293] width 72 height 30
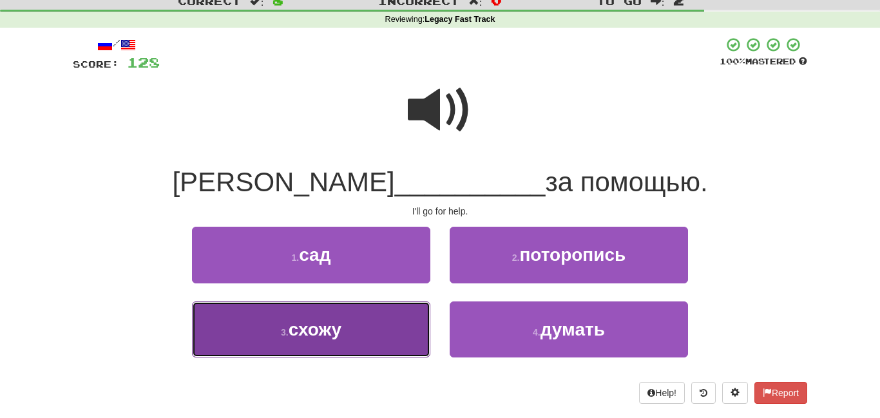
click at [405, 334] on button "3 . схожу" at bounding box center [311, 330] width 238 height 56
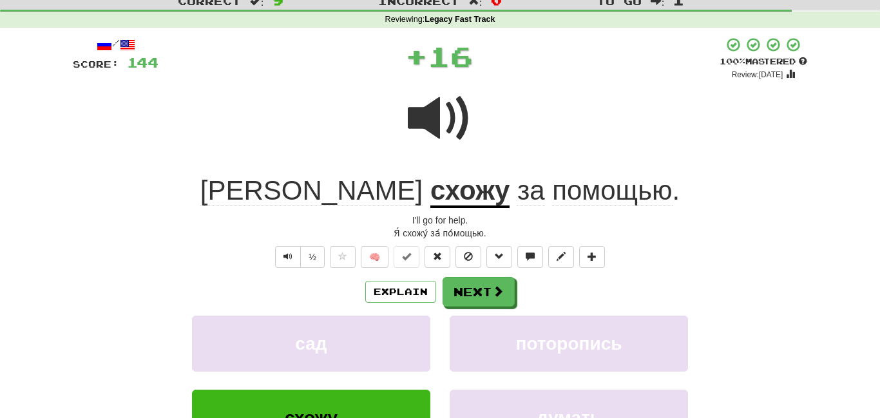
click at [430, 190] on u "схожу" at bounding box center [469, 191] width 79 height 33
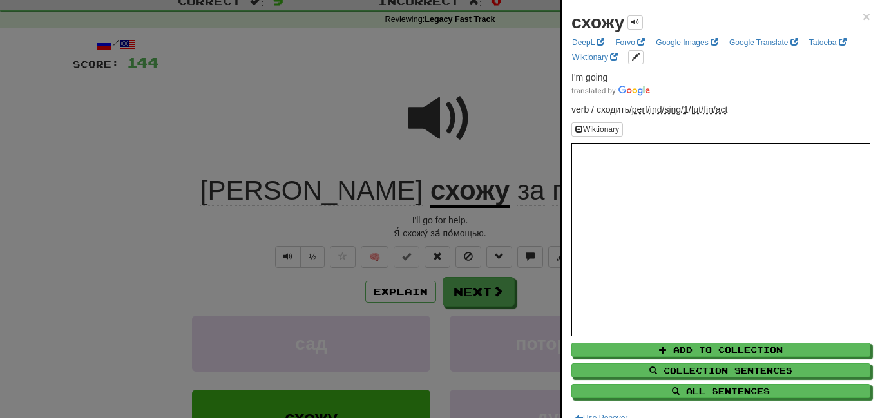
click at [480, 287] on div at bounding box center [440, 209] width 880 height 418
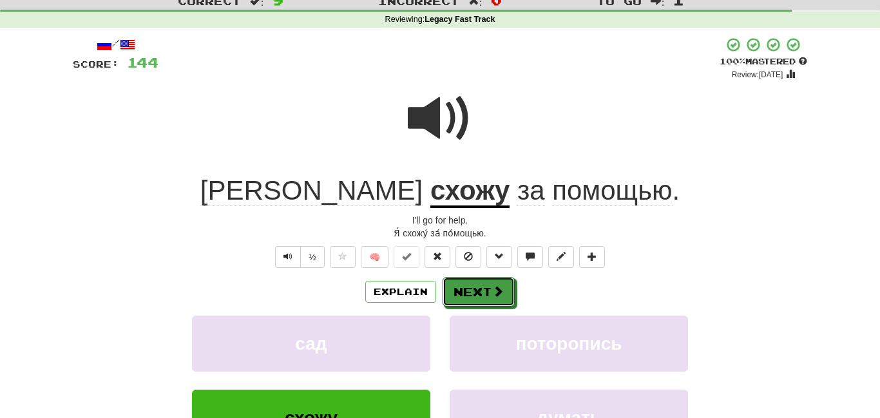
click at [480, 287] on button "Next" at bounding box center [479, 292] width 72 height 30
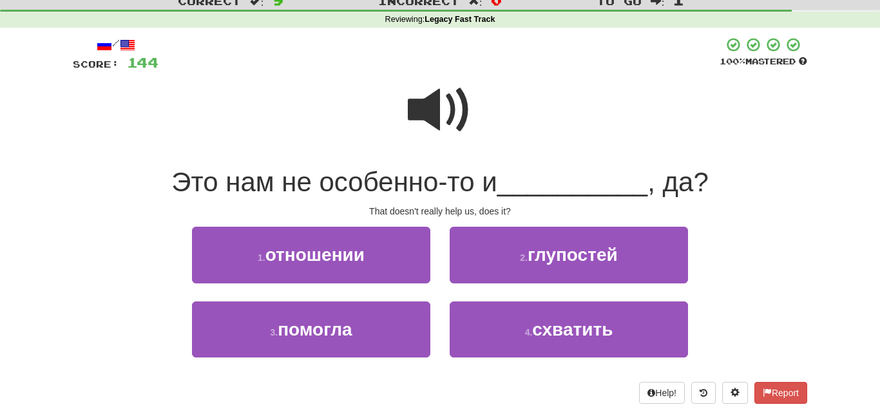
click at [434, 110] on span at bounding box center [440, 110] width 64 height 64
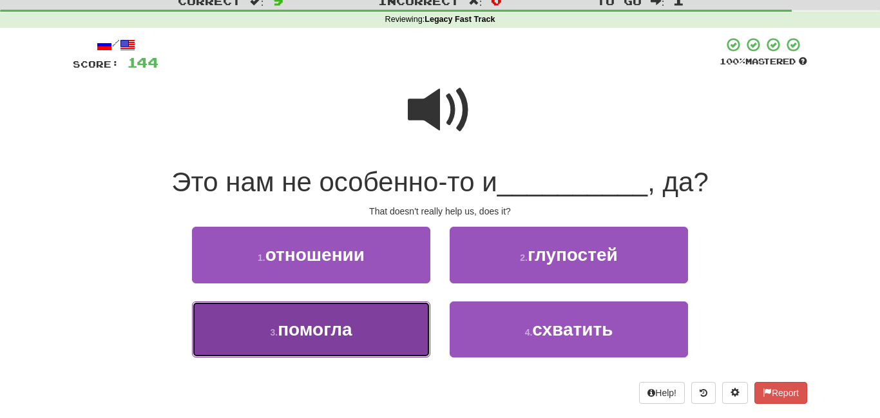
click at [407, 322] on button "3 . помогла" at bounding box center [311, 330] width 238 height 56
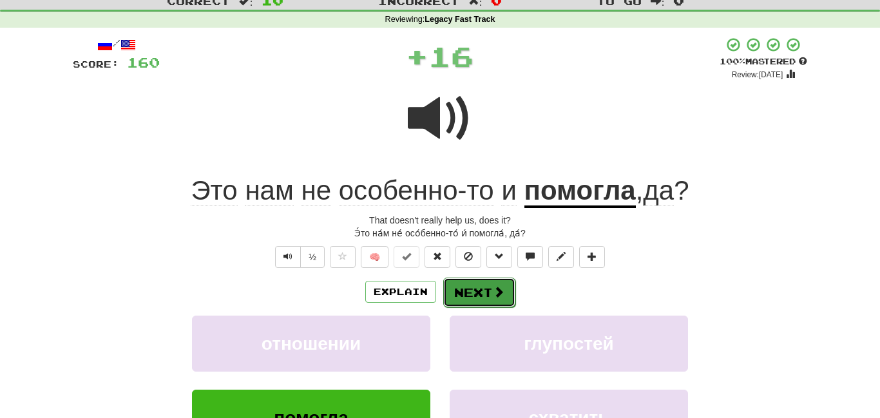
click at [468, 288] on button "Next" at bounding box center [479, 293] width 72 height 30
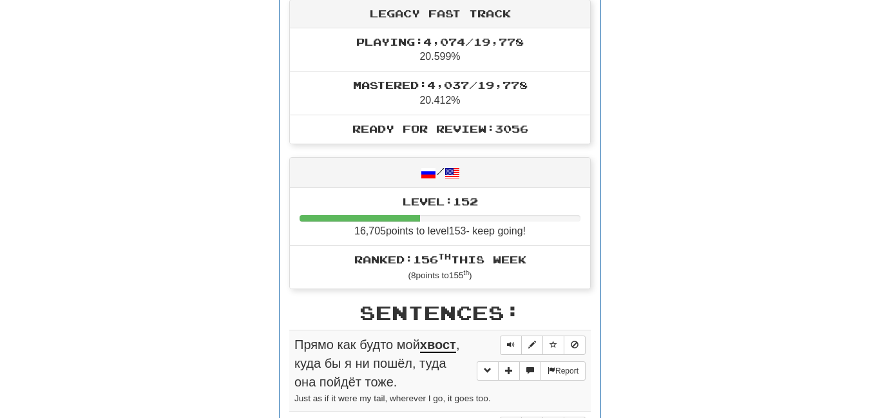
scroll to position [0, 0]
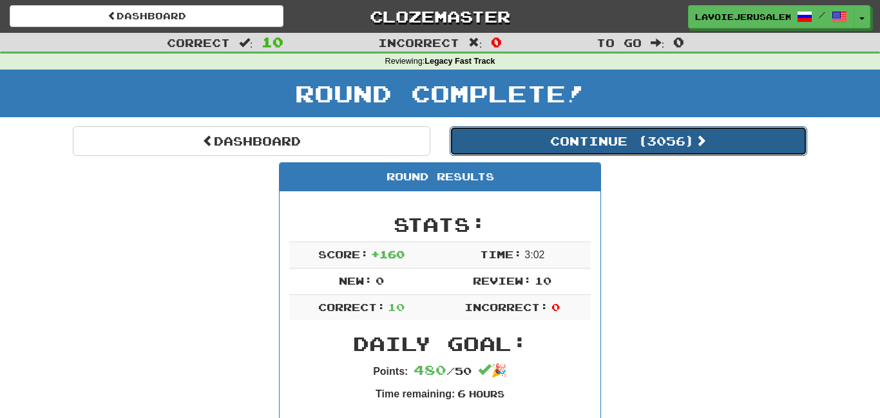
click at [591, 139] on button "Continue ( 3056 )" at bounding box center [629, 141] width 358 height 30
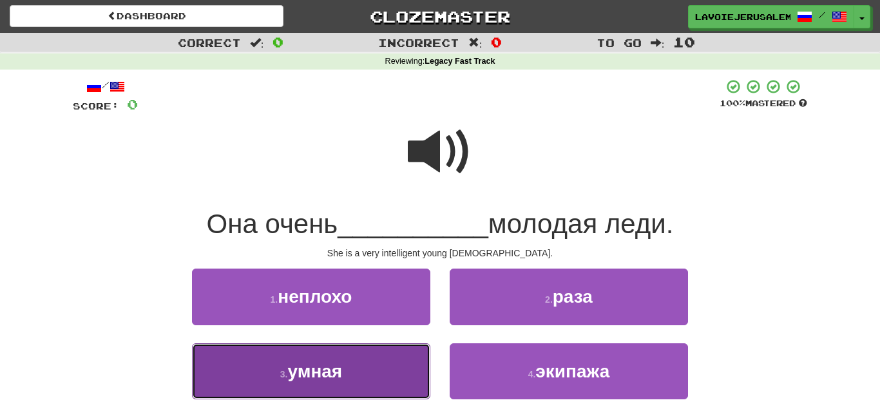
click at [405, 362] on button "3 . умная" at bounding box center [311, 371] width 238 height 56
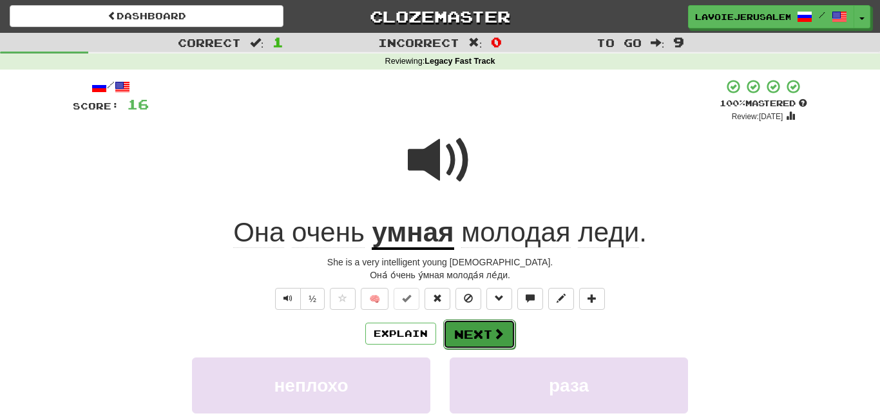
click at [472, 323] on button "Next" at bounding box center [479, 335] width 72 height 30
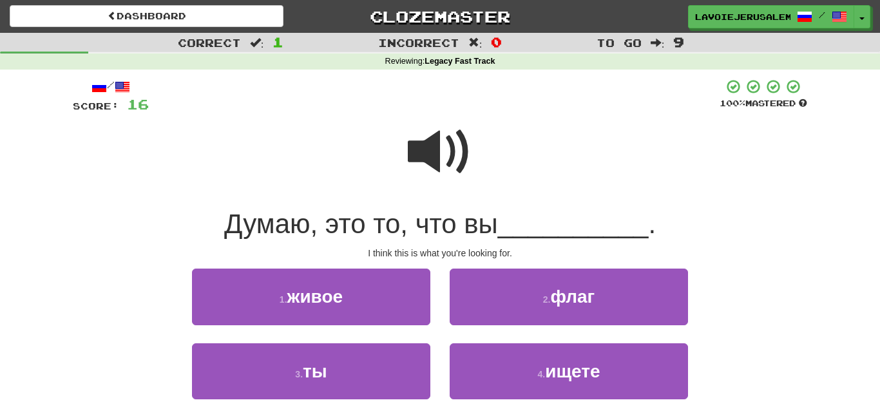
click at [415, 148] on span at bounding box center [440, 152] width 64 height 64
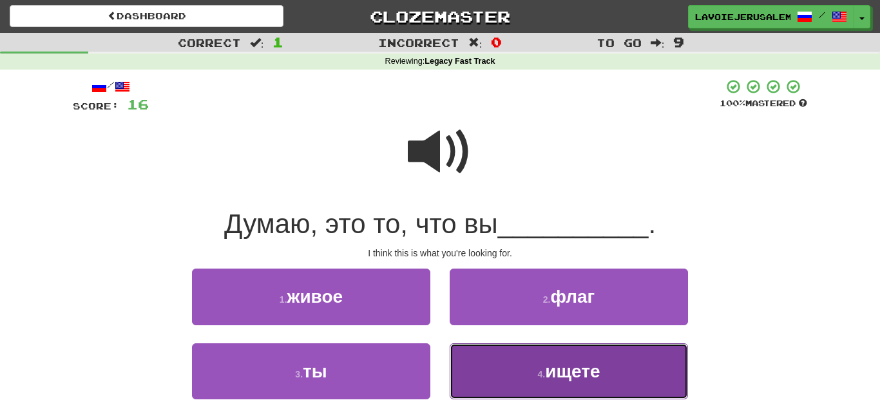
click at [535, 352] on button "4 . ищете" at bounding box center [569, 371] width 238 height 56
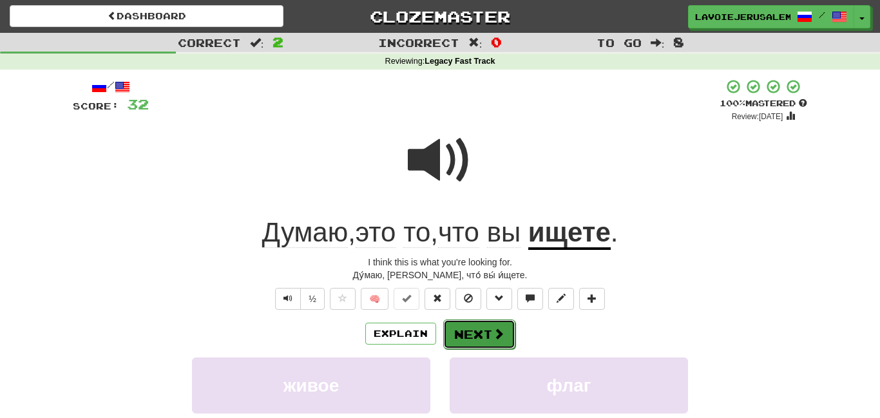
click at [483, 331] on button "Next" at bounding box center [479, 335] width 72 height 30
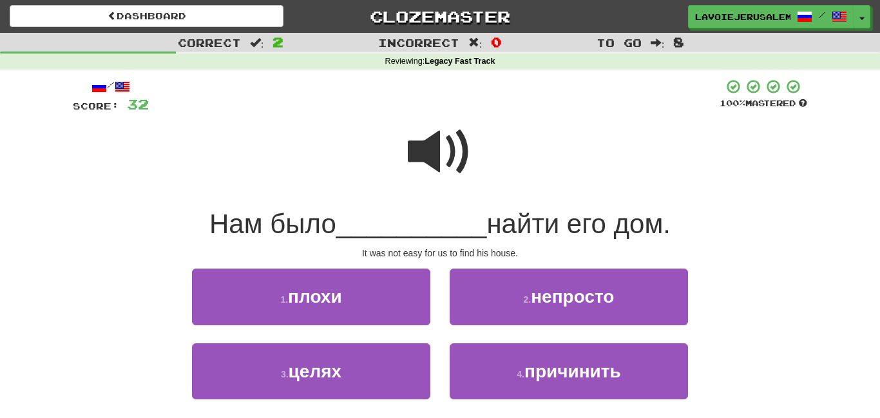
click at [435, 166] on span at bounding box center [440, 152] width 64 height 64
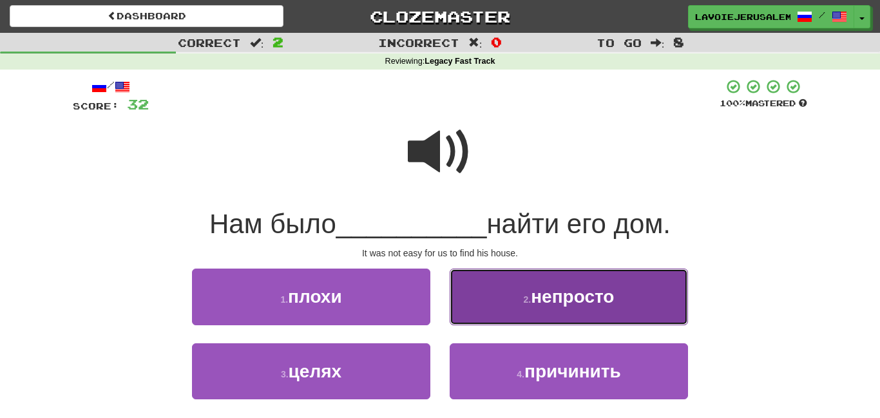
click at [482, 287] on button "2 . непросто" at bounding box center [569, 297] width 238 height 56
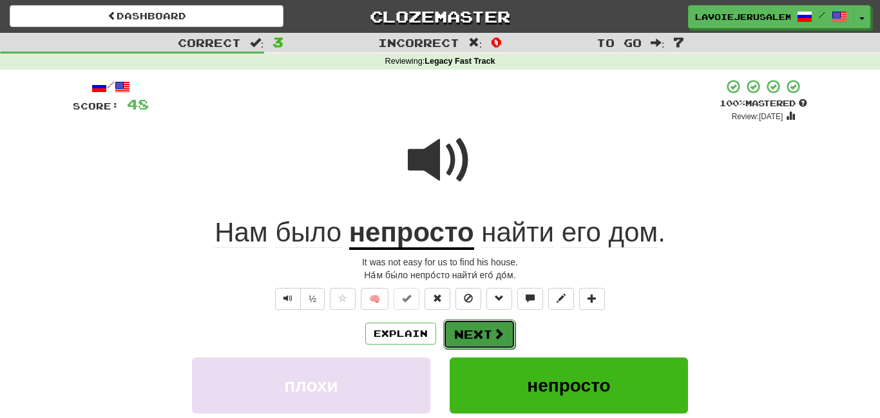
click at [465, 326] on button "Next" at bounding box center [479, 335] width 72 height 30
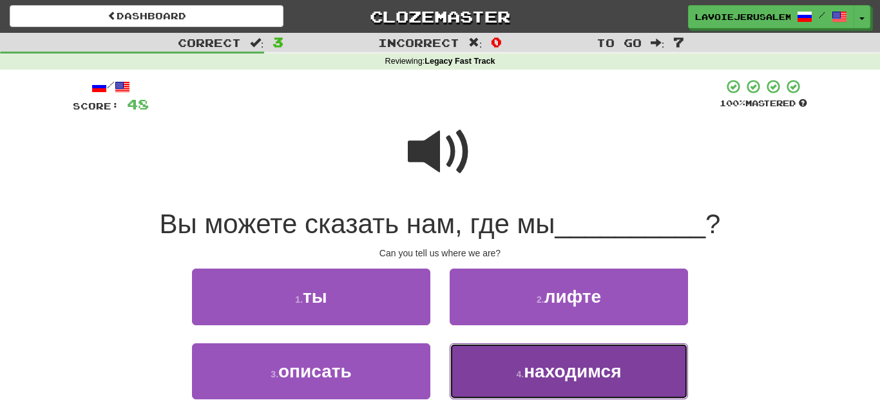
click at [491, 349] on button "4 . находимся" at bounding box center [569, 371] width 238 height 56
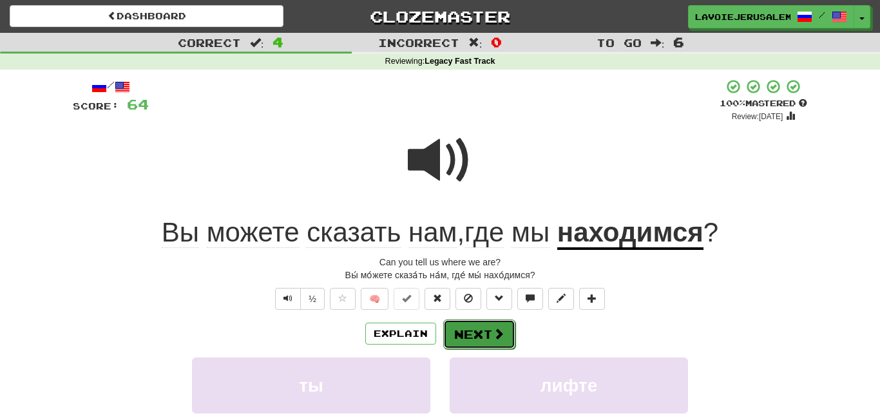
click at [479, 323] on button "Next" at bounding box center [479, 335] width 72 height 30
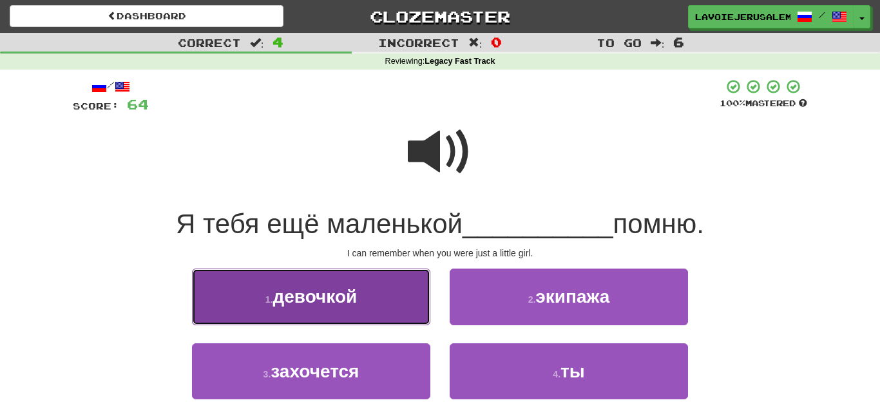
click at [412, 299] on button "1 . девочкой" at bounding box center [311, 297] width 238 height 56
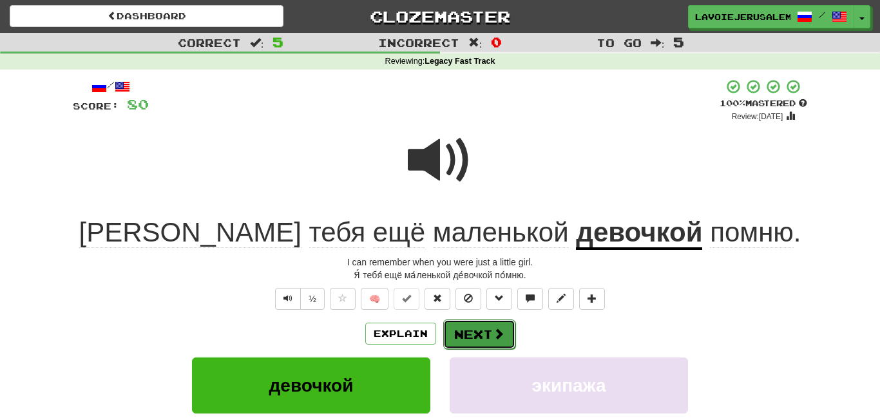
click at [483, 329] on button "Next" at bounding box center [479, 335] width 72 height 30
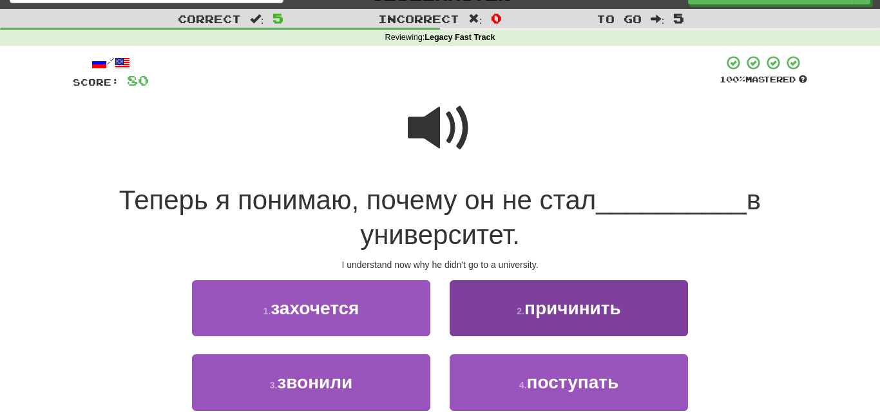
scroll to position [24, 0]
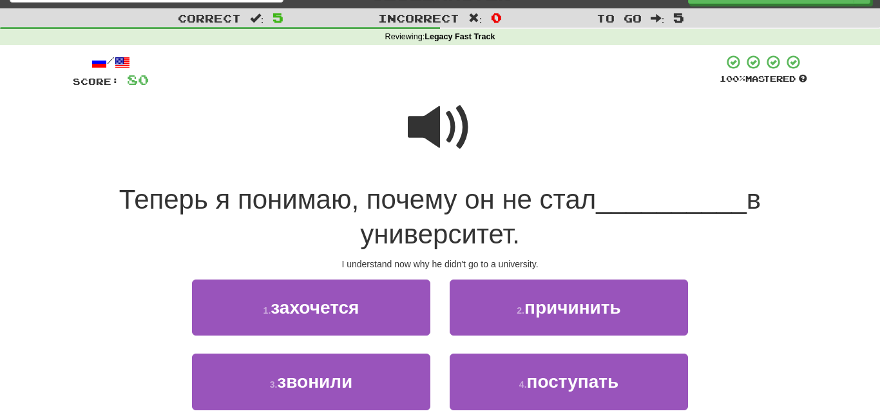
click at [418, 130] on span at bounding box center [440, 127] width 64 height 64
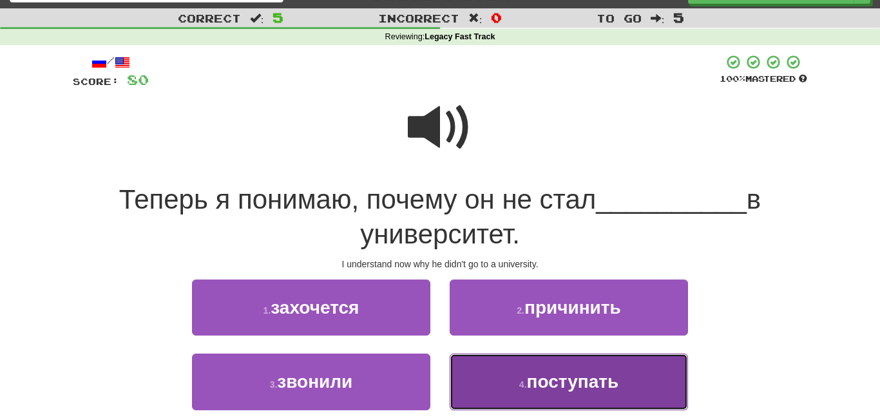
click at [559, 372] on span "поступать" at bounding box center [573, 382] width 92 height 20
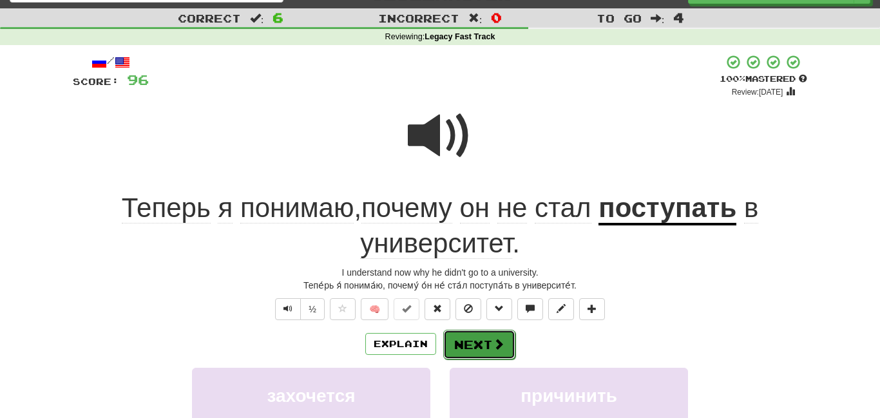
click at [469, 331] on button "Next" at bounding box center [479, 345] width 72 height 30
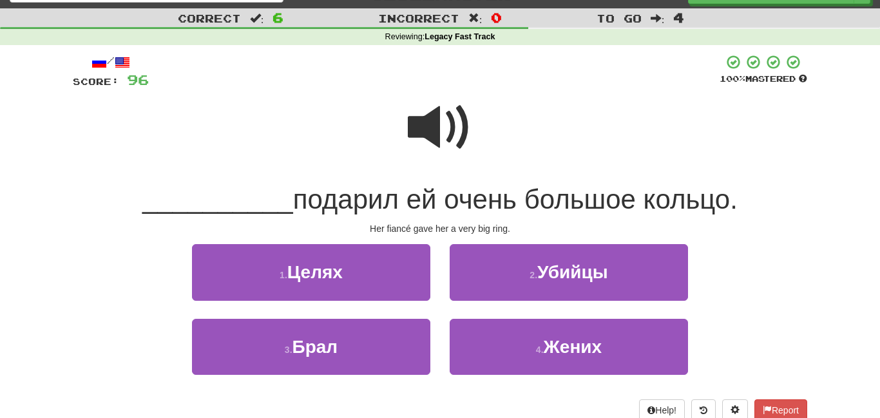
click at [444, 110] on span at bounding box center [440, 127] width 64 height 64
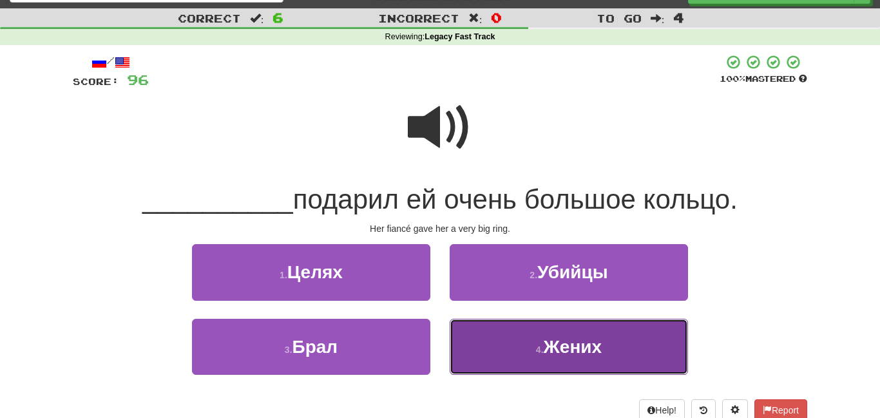
click at [582, 353] on span "Жених" at bounding box center [573, 347] width 59 height 20
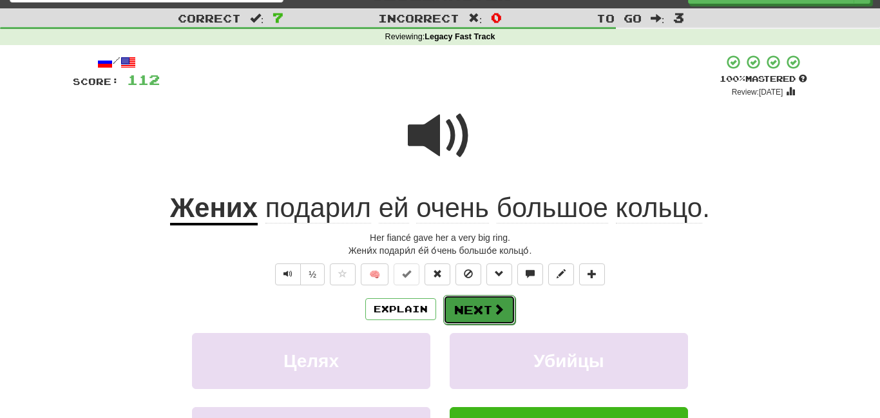
click at [490, 302] on button "Next" at bounding box center [479, 310] width 72 height 30
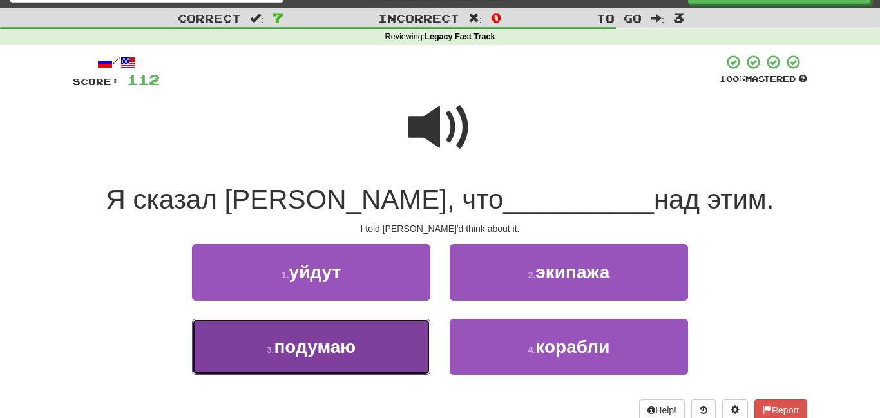
click at [409, 339] on button "3 . подумаю" at bounding box center [311, 347] width 238 height 56
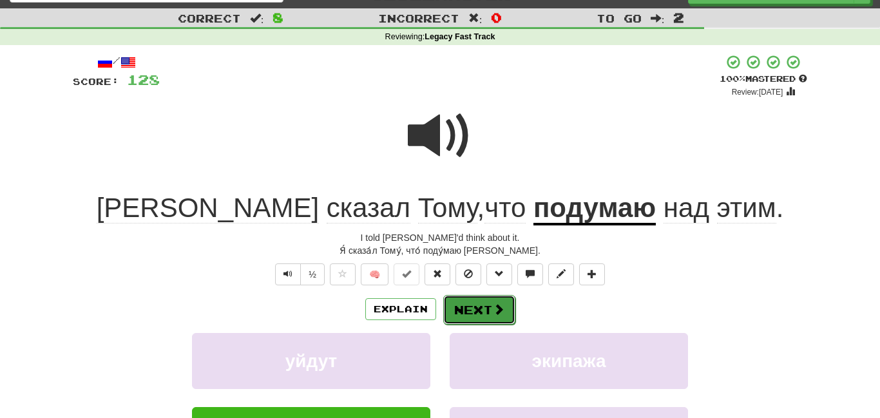
click at [453, 303] on button "Next" at bounding box center [479, 310] width 72 height 30
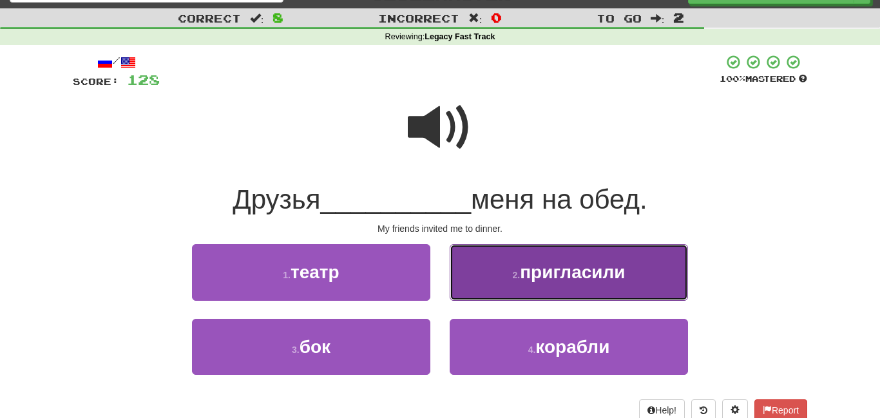
click at [477, 271] on button "2 . пригласили" at bounding box center [569, 272] width 238 height 56
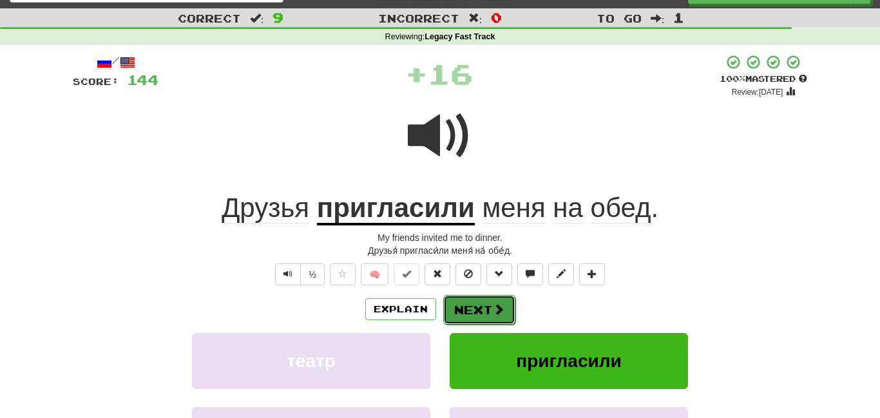
click at [497, 303] on span at bounding box center [499, 309] width 12 height 12
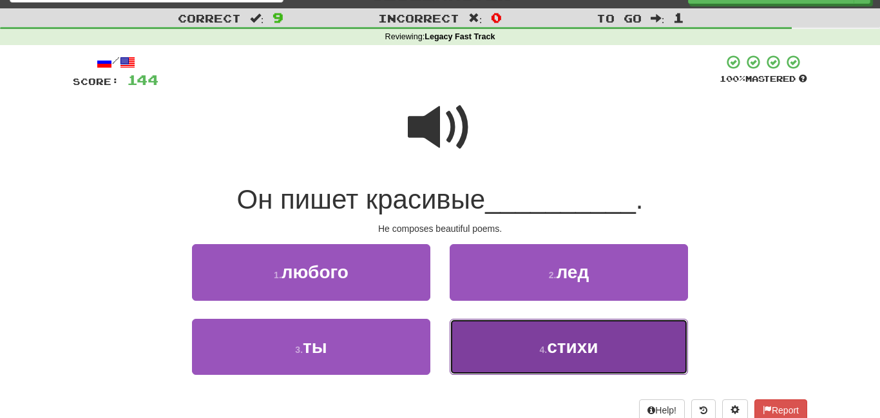
click at [515, 324] on button "4 . стихи" at bounding box center [569, 347] width 238 height 56
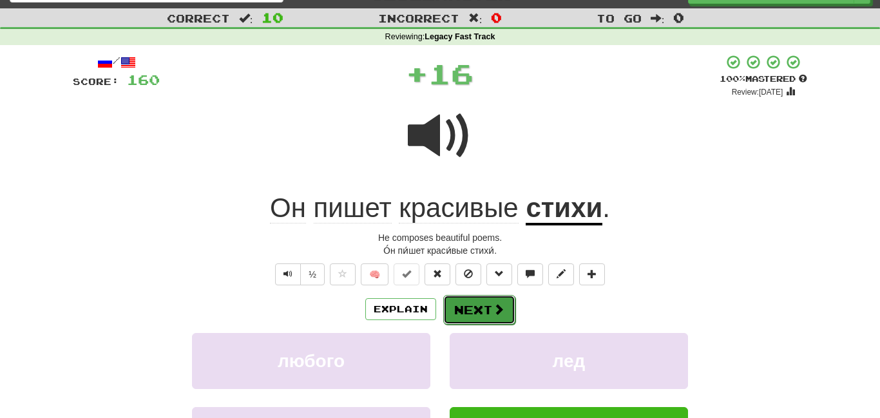
click at [490, 308] on button "Next" at bounding box center [479, 310] width 72 height 30
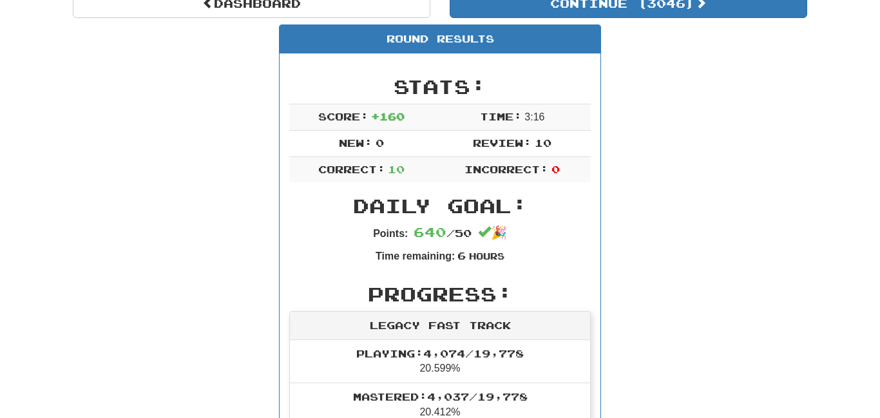
scroll to position [0, 0]
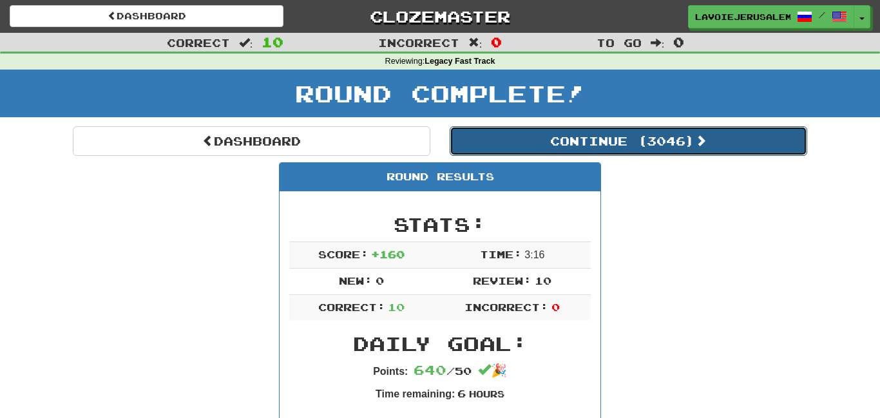
click at [631, 134] on button "Continue ( 3046 )" at bounding box center [629, 141] width 358 height 30
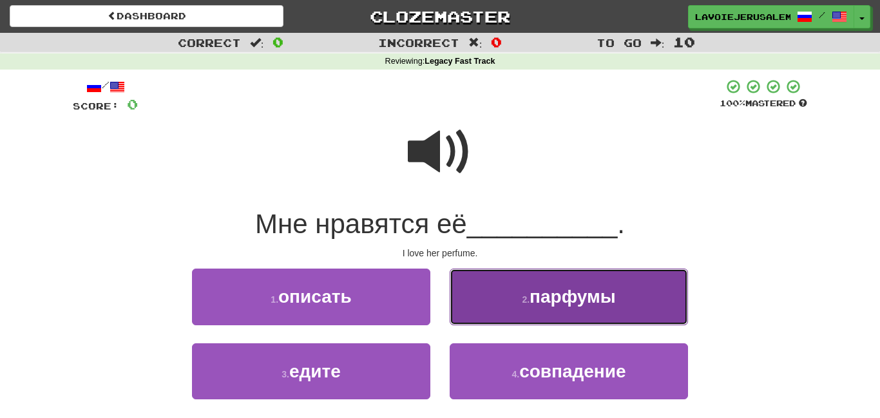
click at [637, 287] on button "2 . парфумы" at bounding box center [569, 297] width 238 height 56
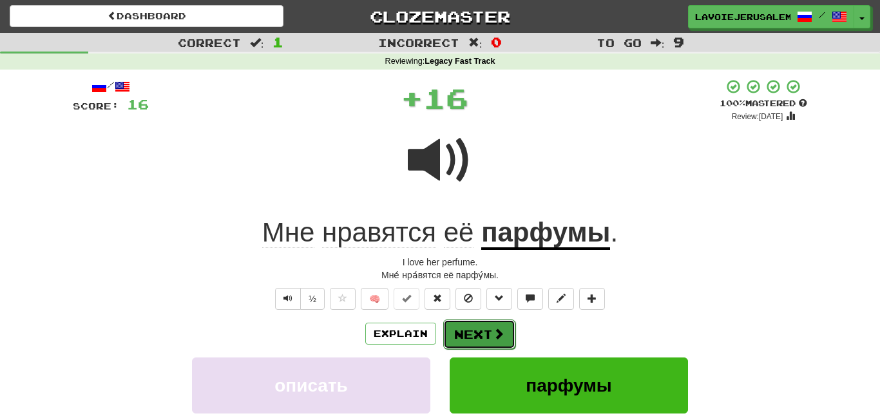
click at [479, 331] on button "Next" at bounding box center [479, 335] width 72 height 30
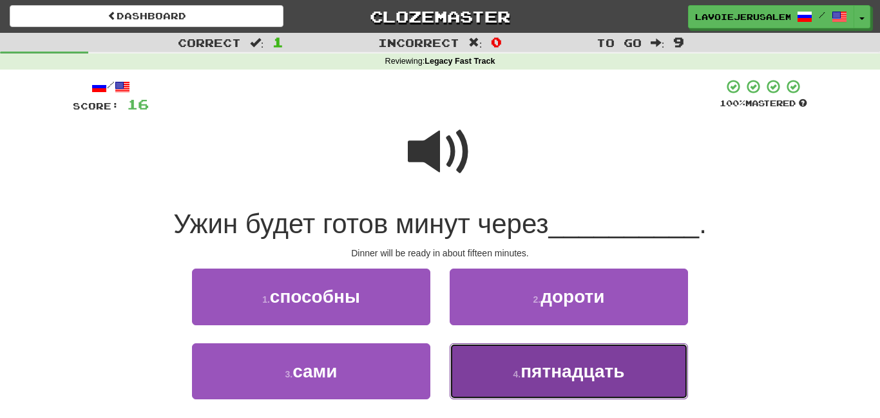
click at [497, 370] on button "4 . пятнадцать" at bounding box center [569, 371] width 238 height 56
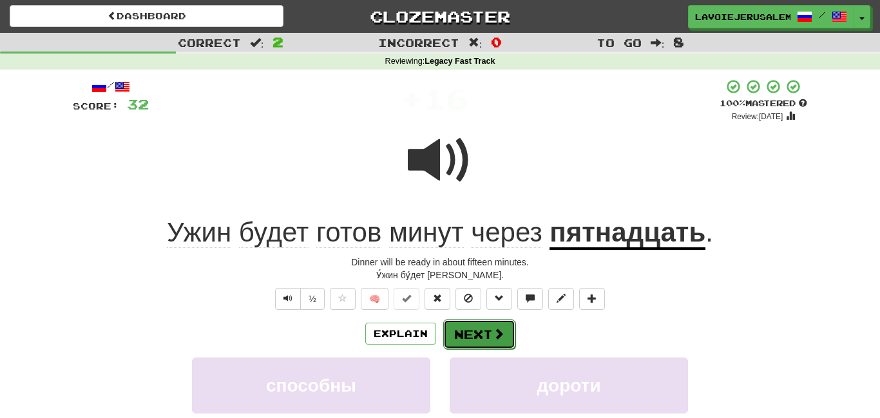
click at [481, 329] on button "Next" at bounding box center [479, 335] width 72 height 30
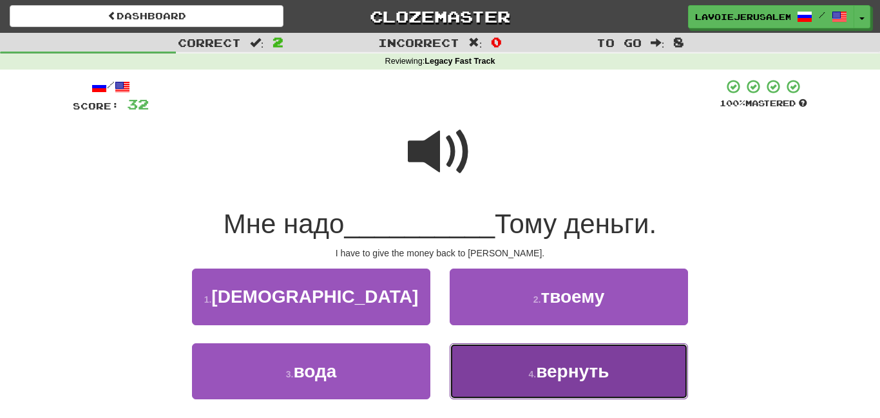
click at [498, 378] on button "4 . вернуть" at bounding box center [569, 371] width 238 height 56
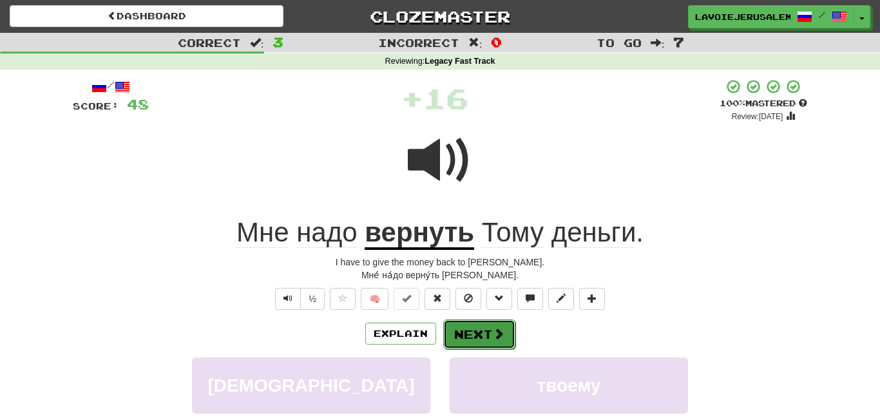
click at [485, 325] on button "Next" at bounding box center [479, 335] width 72 height 30
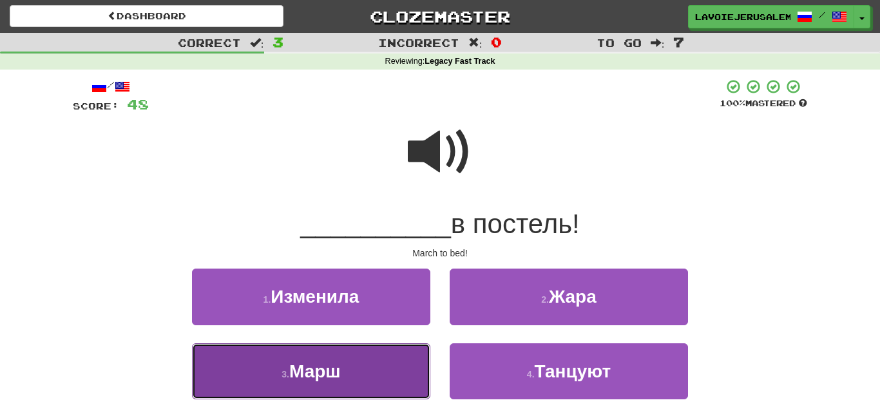
click at [387, 380] on button "3 . Марш" at bounding box center [311, 371] width 238 height 56
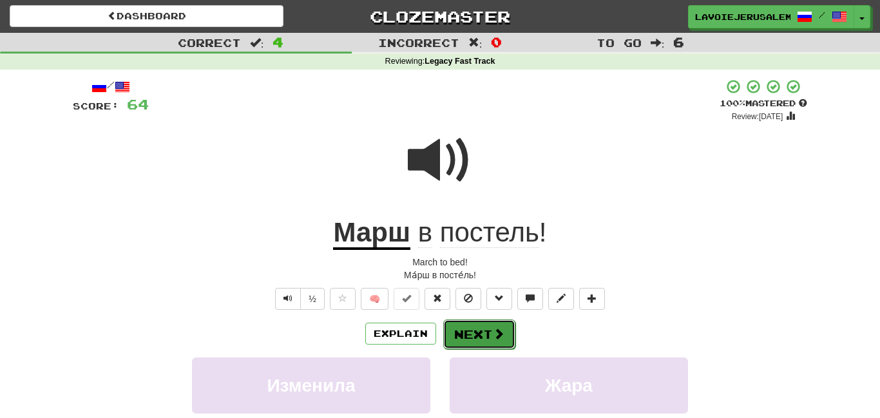
click at [465, 324] on button "Next" at bounding box center [479, 335] width 72 height 30
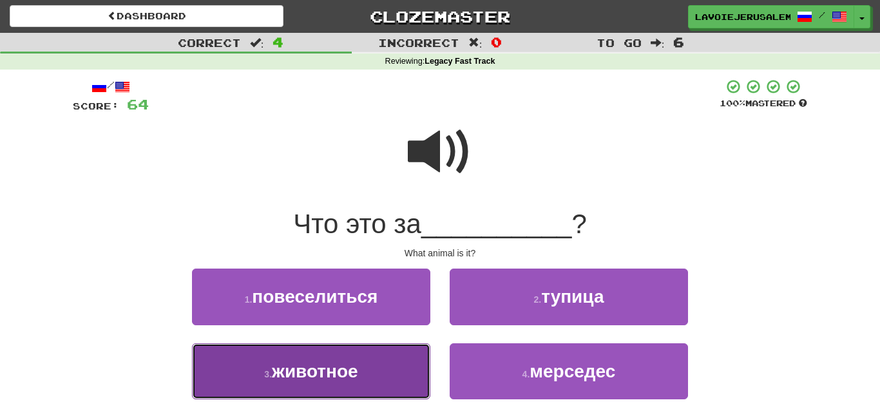
click at [385, 383] on button "3 . животное" at bounding box center [311, 371] width 238 height 56
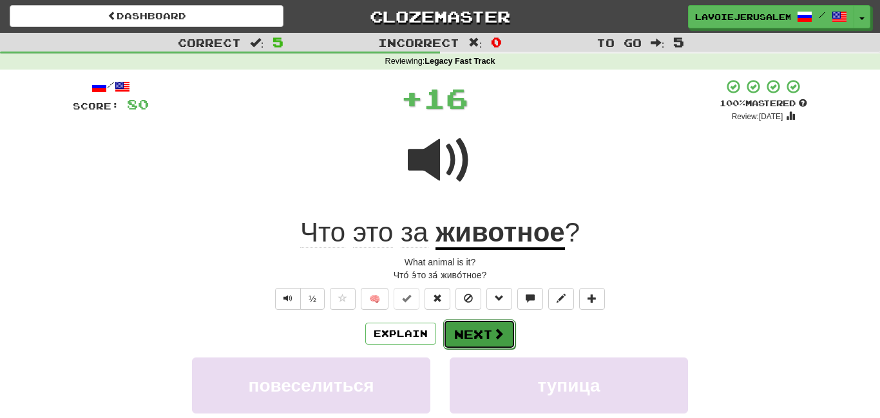
click at [484, 325] on button "Next" at bounding box center [479, 335] width 72 height 30
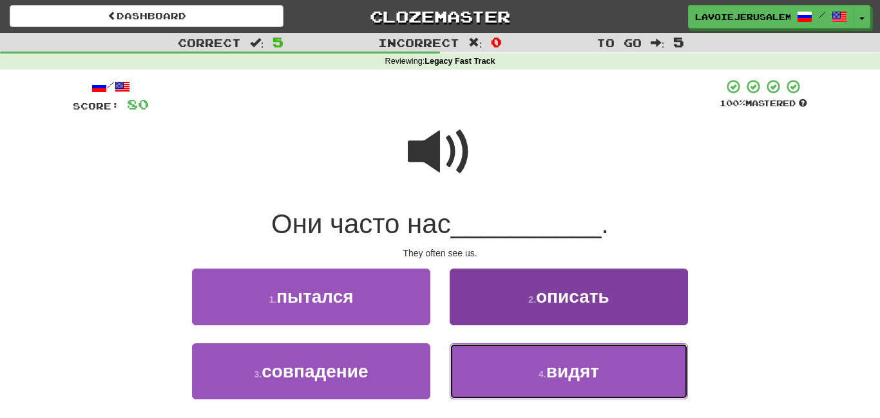
click at [508, 371] on button "4 . видят" at bounding box center [569, 371] width 238 height 56
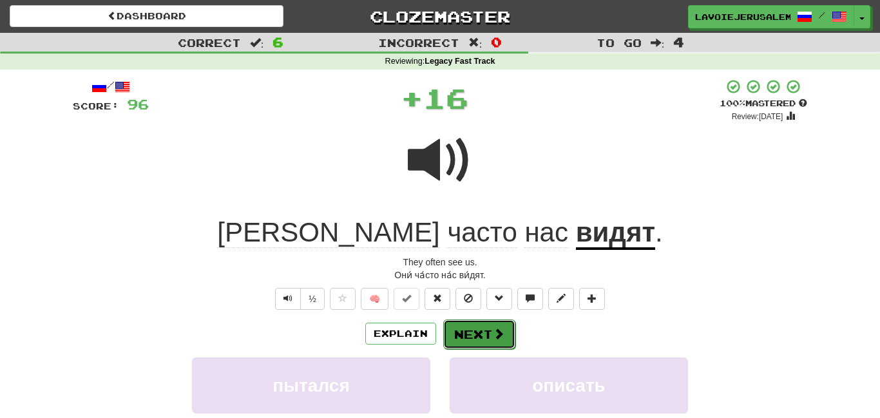
click at [474, 332] on button "Next" at bounding box center [479, 335] width 72 height 30
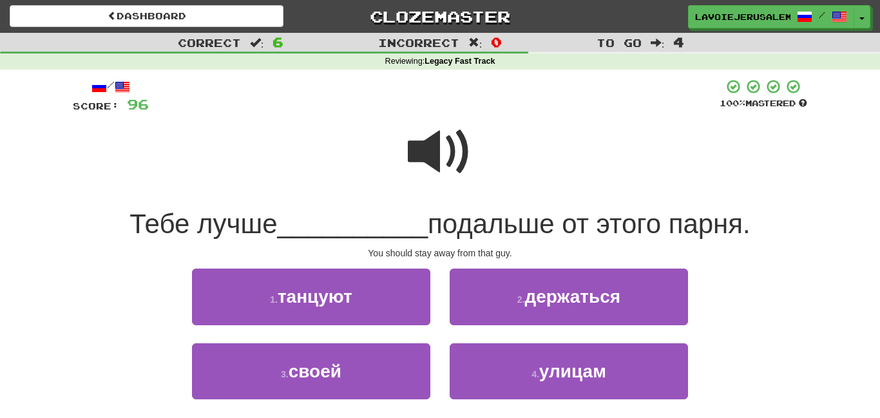
click at [438, 150] on span at bounding box center [440, 152] width 64 height 64
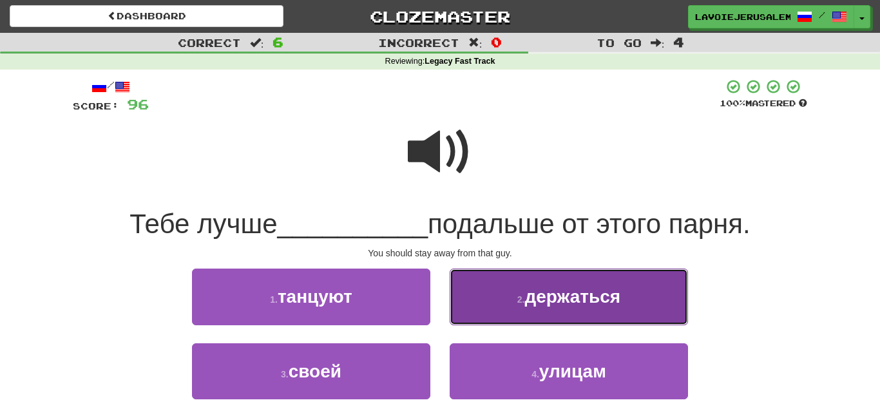
click at [527, 302] on span "держаться" at bounding box center [573, 297] width 96 height 20
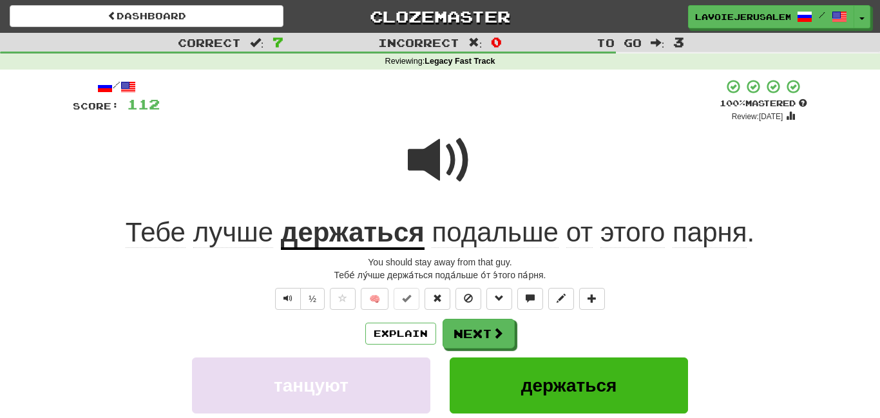
click at [396, 233] on u "держаться" at bounding box center [353, 233] width 144 height 33
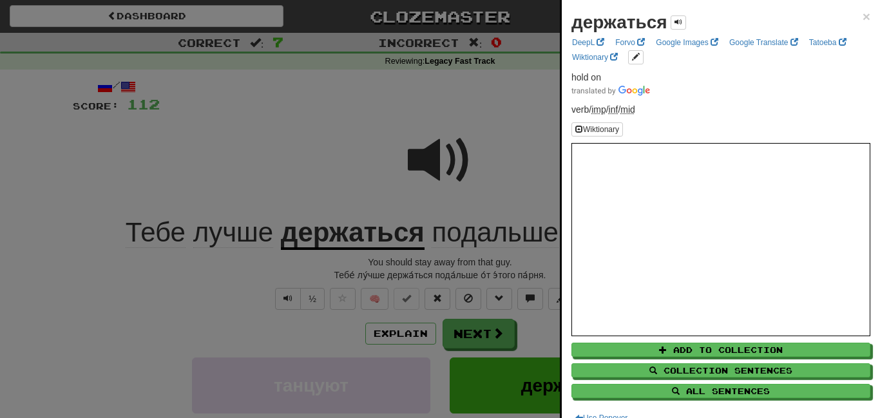
click at [340, 169] on div at bounding box center [440, 209] width 880 height 418
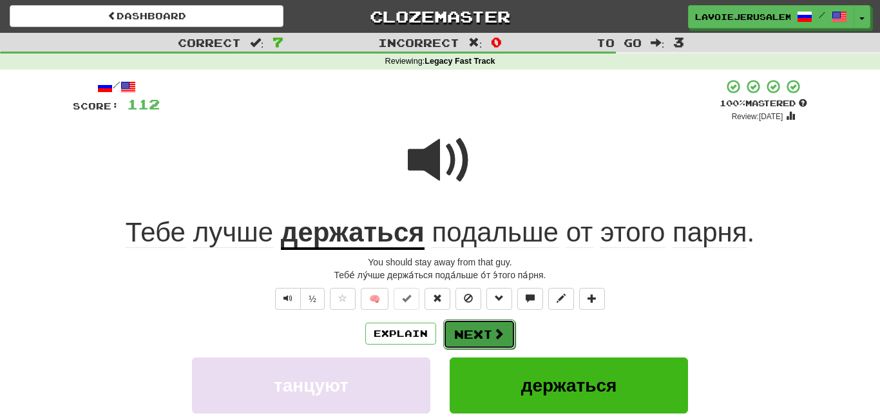
click at [465, 325] on button "Next" at bounding box center [479, 335] width 72 height 30
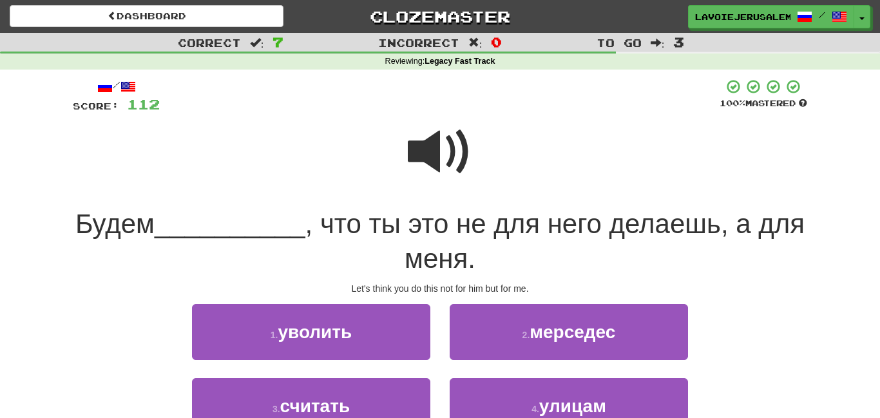
click at [434, 142] on span at bounding box center [440, 152] width 64 height 64
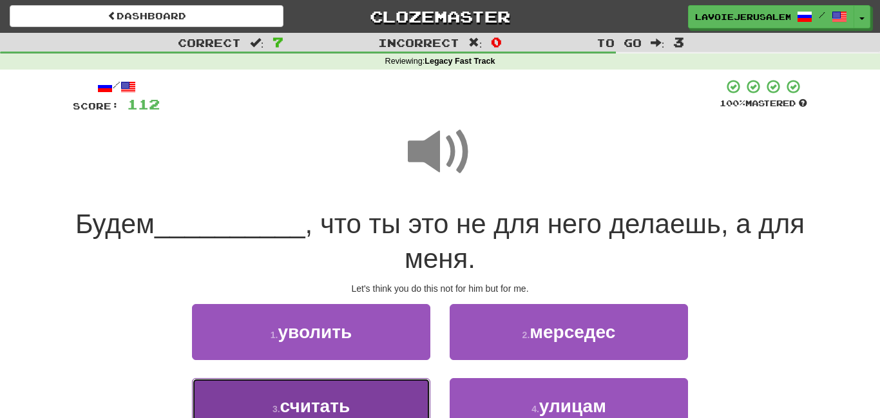
click at [396, 386] on button "3 . считать" at bounding box center [311, 406] width 238 height 56
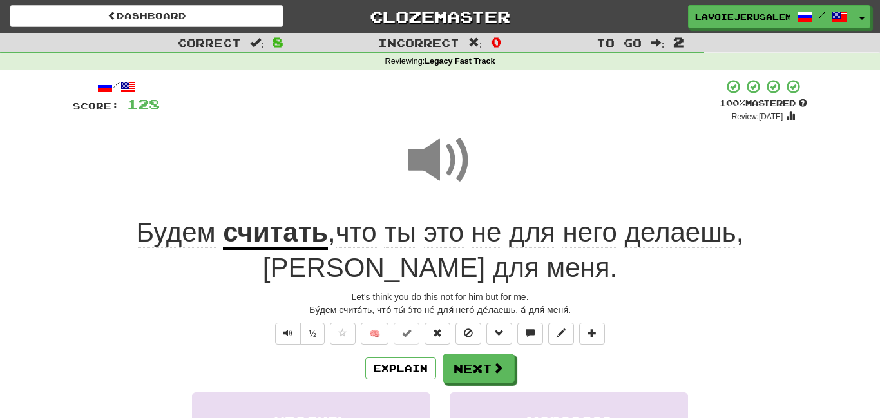
click at [227, 224] on u "считать" at bounding box center [275, 233] width 105 height 33
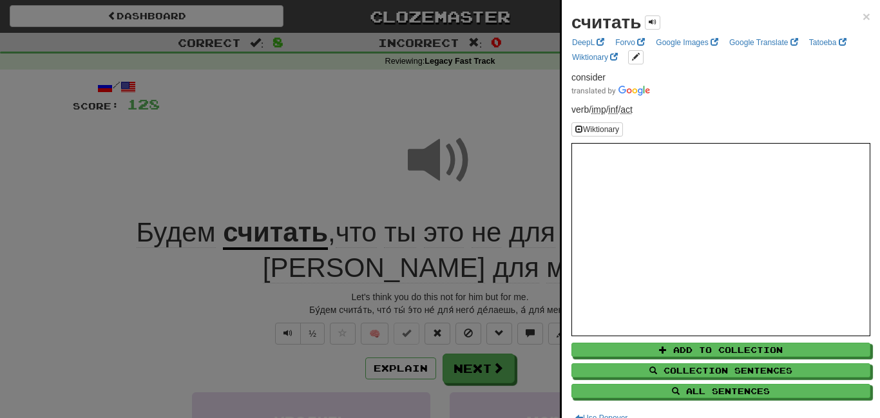
click at [246, 148] on div at bounding box center [440, 209] width 880 height 418
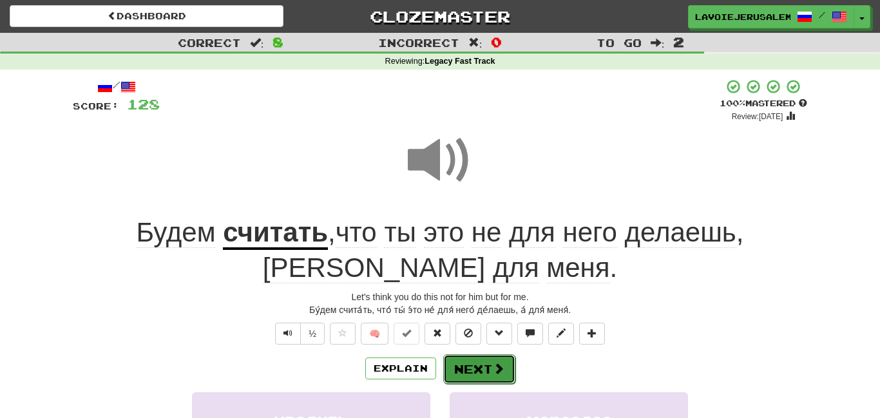
click at [493, 363] on span at bounding box center [499, 369] width 12 height 12
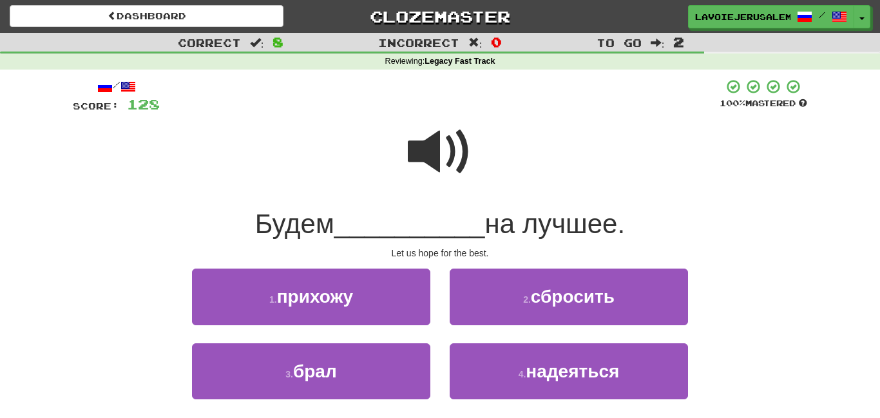
click at [429, 145] on span at bounding box center [440, 152] width 64 height 64
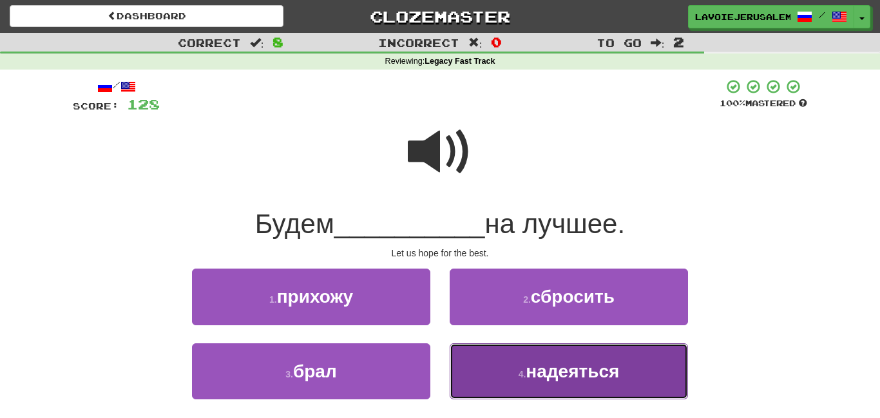
click at [542, 366] on span "надеяться" at bounding box center [572, 371] width 93 height 20
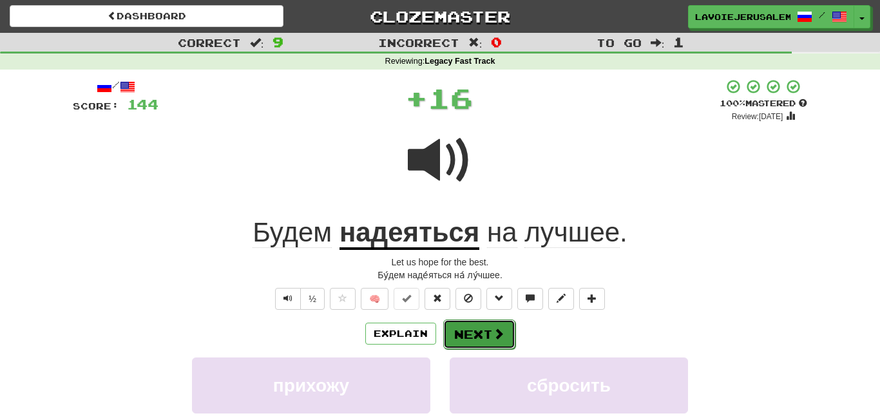
click at [496, 328] on span at bounding box center [499, 334] width 12 height 12
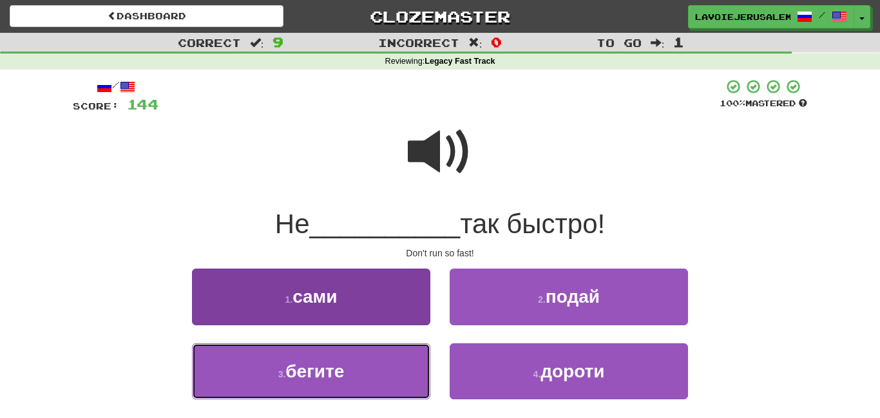
drag, startPoint x: 389, startPoint y: 365, endPoint x: 392, endPoint y: 370, distance: 6.6
click at [392, 370] on button "3 . бегите" at bounding box center [311, 371] width 238 height 56
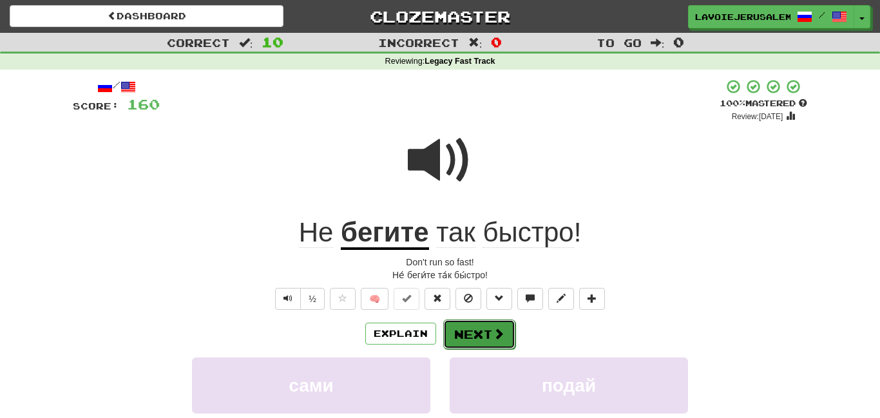
click at [485, 327] on button "Next" at bounding box center [479, 335] width 72 height 30
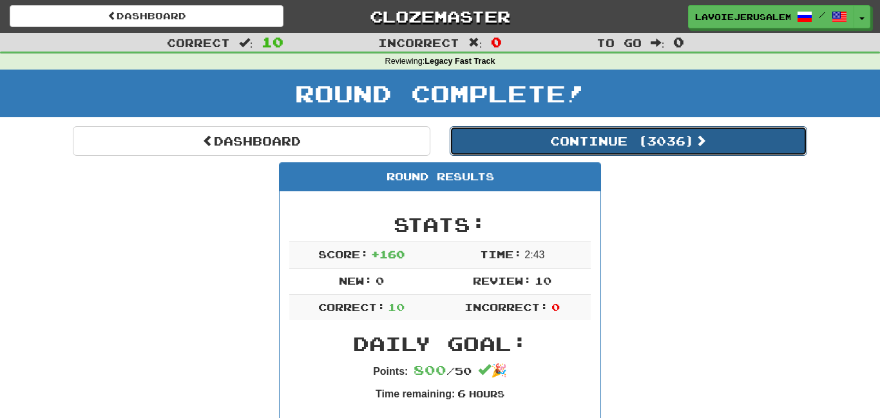
click at [586, 137] on button "Continue ( 3036 )" at bounding box center [629, 141] width 358 height 30
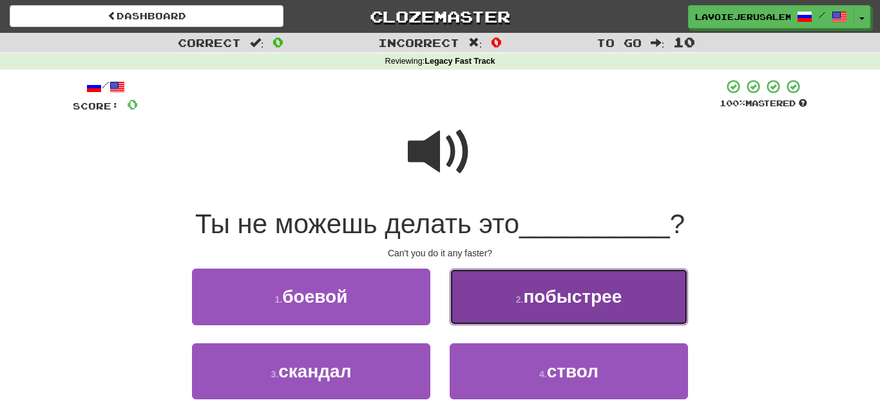
click at [638, 291] on button "2 . побыстрее" at bounding box center [569, 297] width 238 height 56
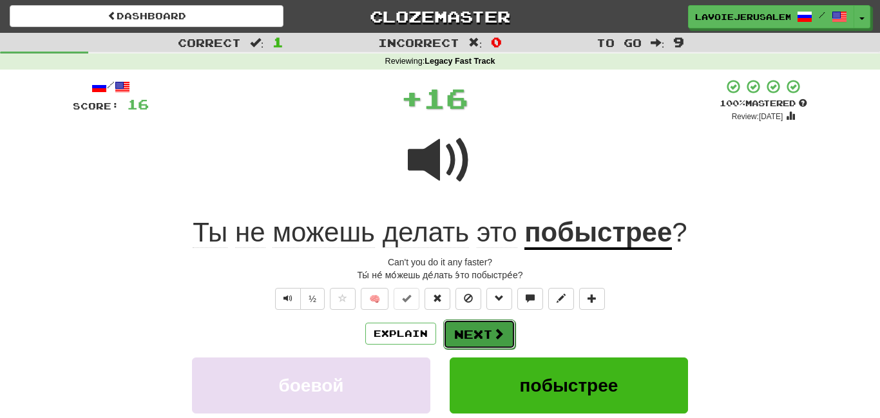
click at [482, 324] on button "Next" at bounding box center [479, 335] width 72 height 30
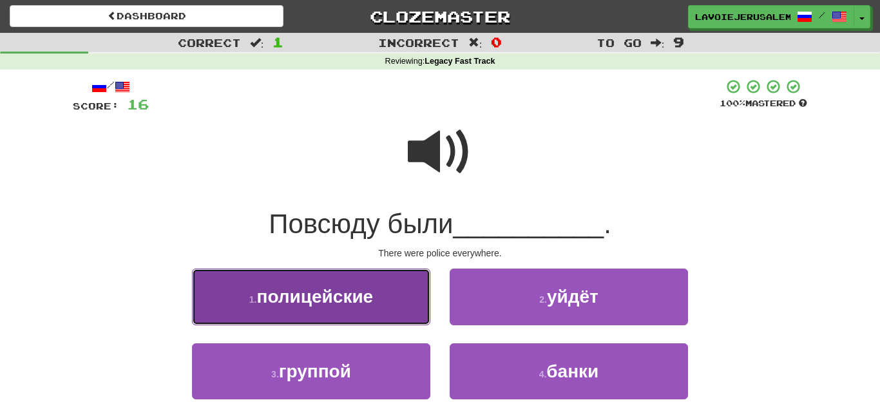
click at [410, 307] on button "1 . полицейские" at bounding box center [311, 297] width 238 height 56
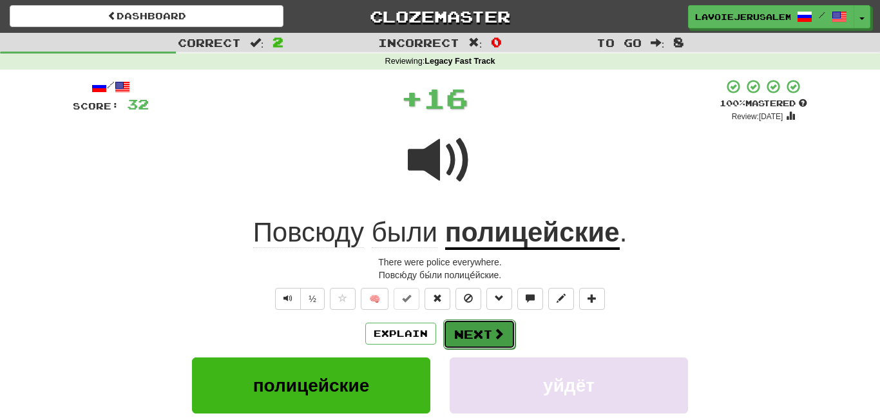
click at [468, 331] on button "Next" at bounding box center [479, 335] width 72 height 30
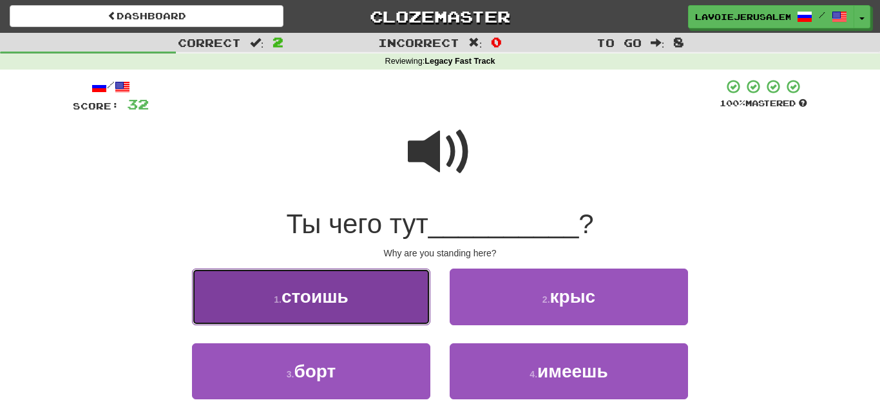
click at [375, 305] on button "1 . стоишь" at bounding box center [311, 297] width 238 height 56
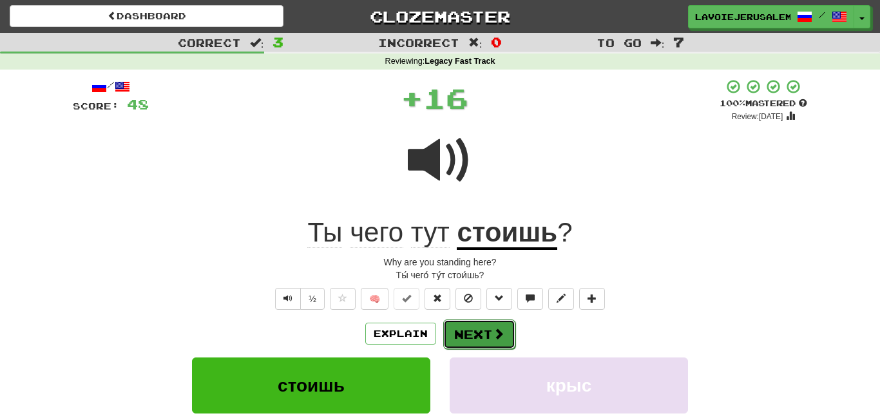
click at [486, 333] on button "Next" at bounding box center [479, 335] width 72 height 30
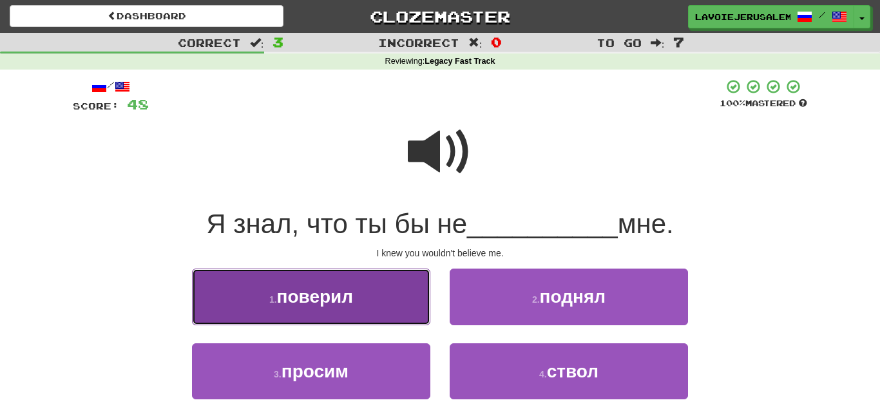
click at [396, 292] on button "1 . поверил" at bounding box center [311, 297] width 238 height 56
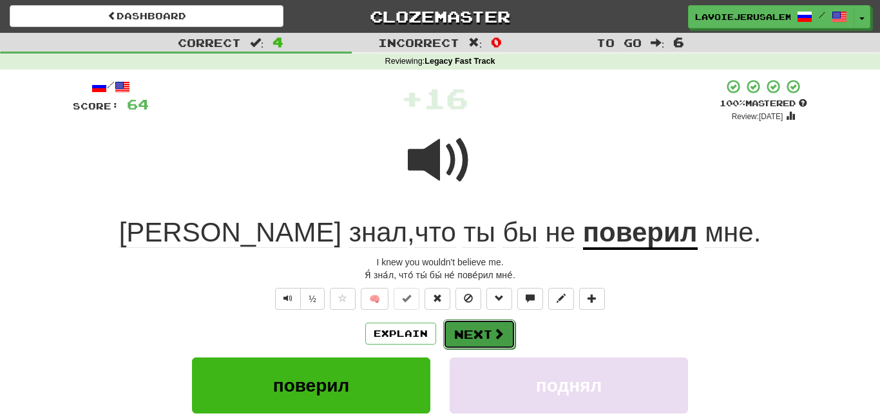
click at [463, 330] on button "Next" at bounding box center [479, 335] width 72 height 30
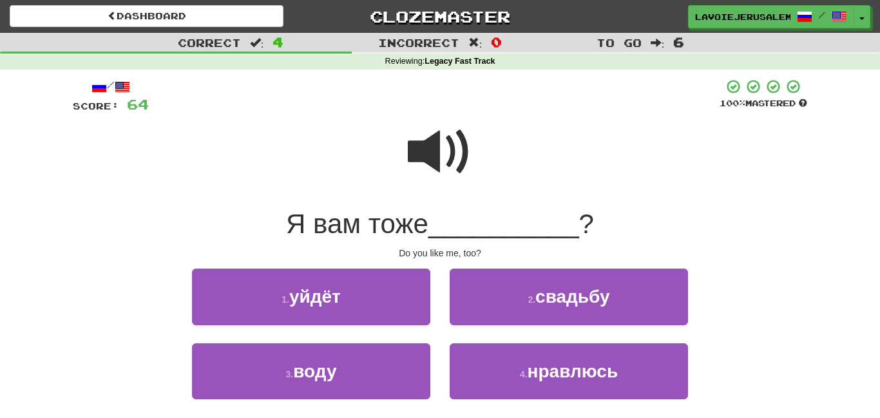
click at [417, 146] on span at bounding box center [440, 152] width 64 height 64
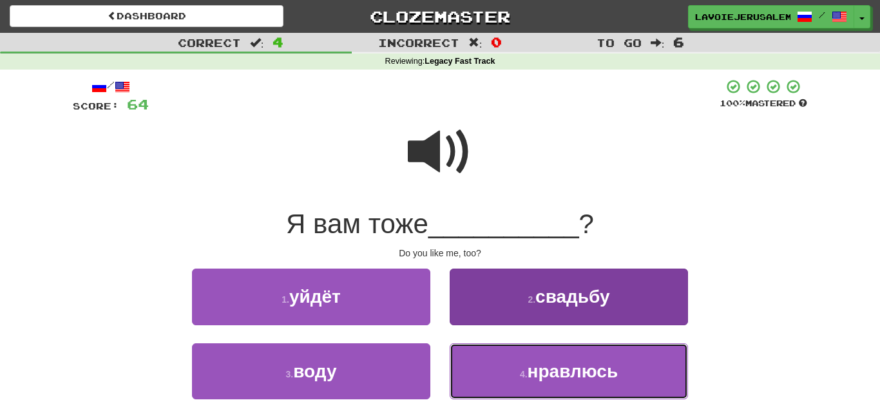
click at [490, 361] on button "4 . нравлюсь" at bounding box center [569, 371] width 238 height 56
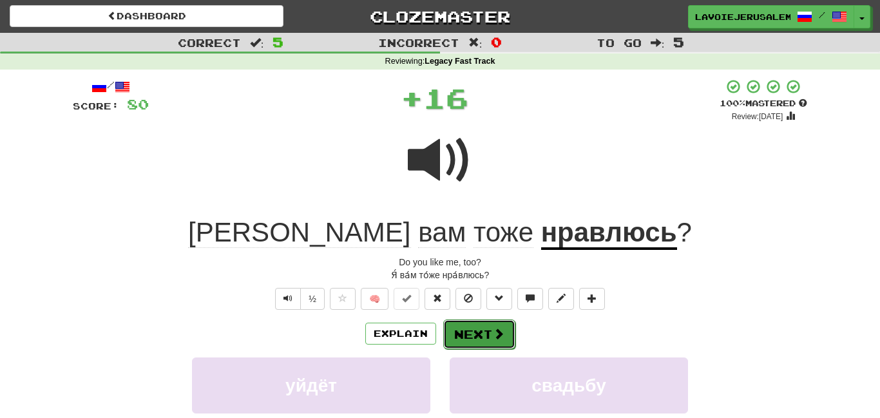
click at [472, 325] on button "Next" at bounding box center [479, 335] width 72 height 30
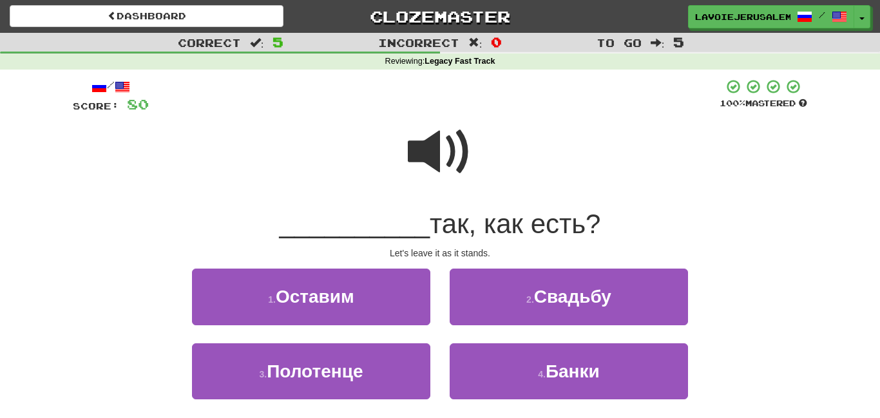
click at [427, 149] on span at bounding box center [440, 152] width 64 height 64
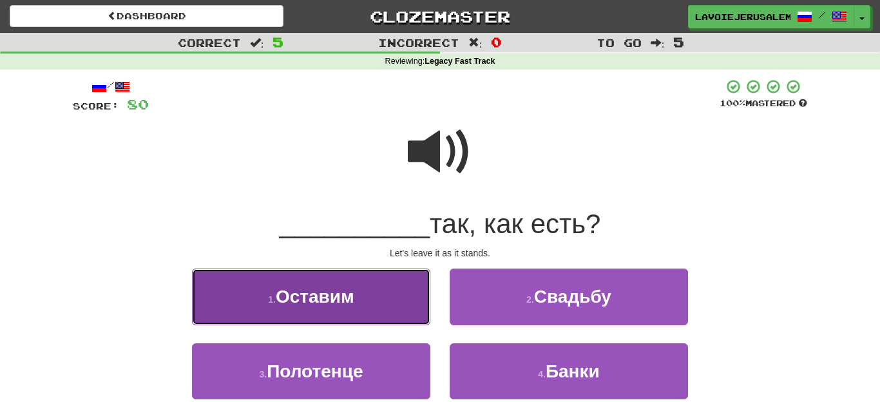
click at [401, 305] on button "1 . Оставим" at bounding box center [311, 297] width 238 height 56
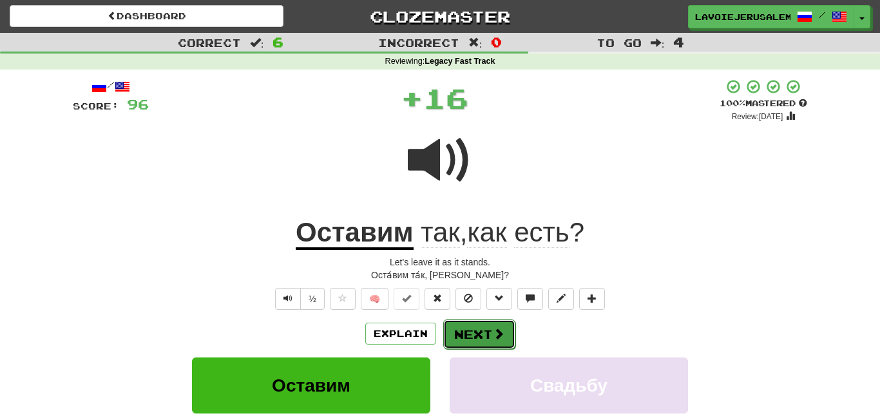
click at [481, 320] on button "Next" at bounding box center [479, 335] width 72 height 30
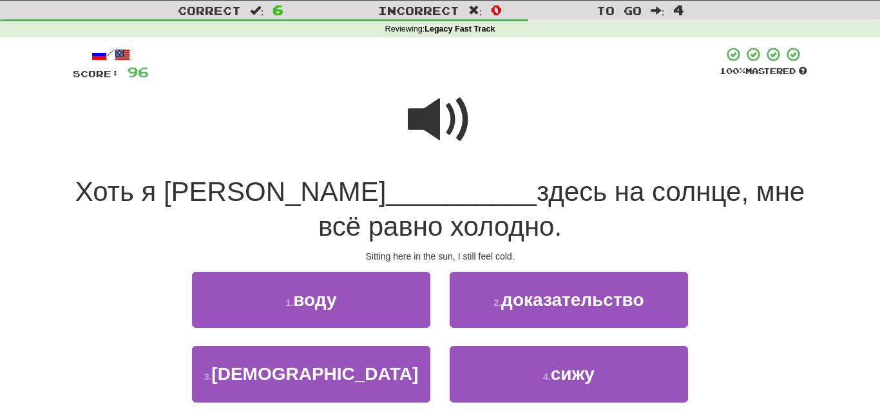
scroll to position [33, 0]
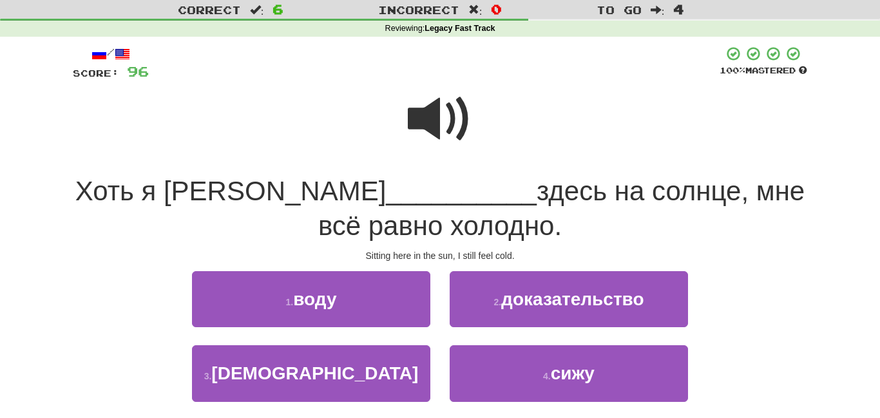
click at [434, 117] on span at bounding box center [440, 119] width 64 height 64
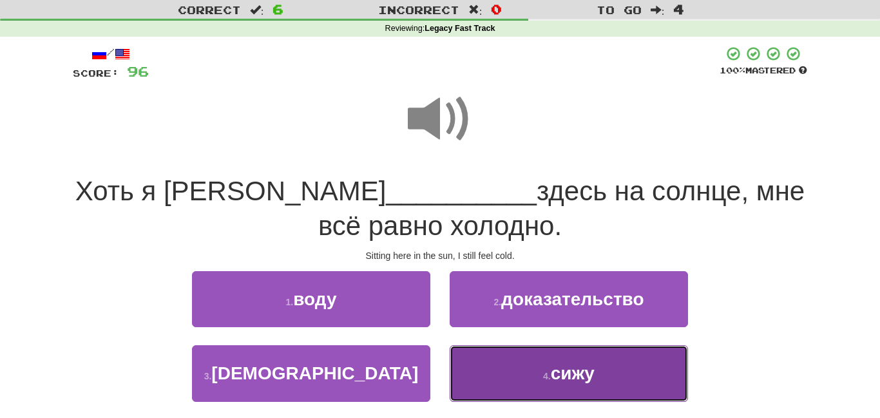
click at [532, 374] on button "4 . сижу" at bounding box center [569, 373] width 238 height 56
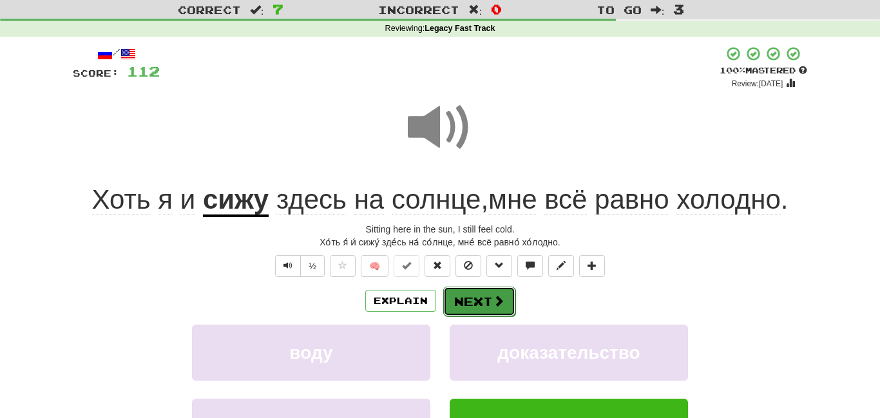
click at [481, 299] on button "Next" at bounding box center [479, 302] width 72 height 30
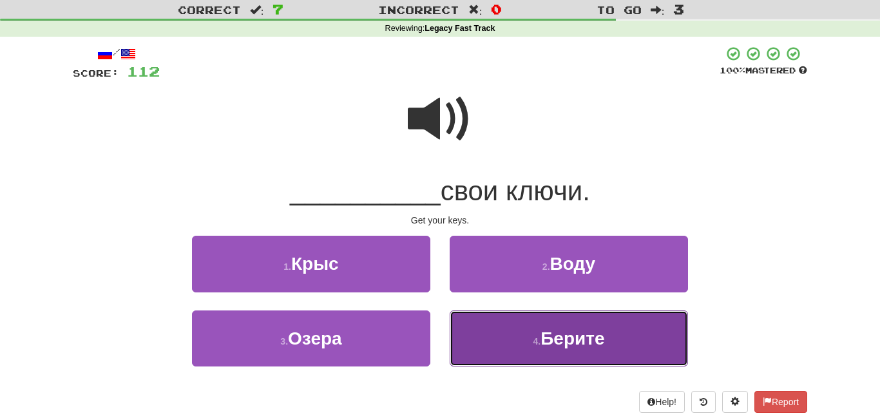
click at [506, 331] on button "4 . Берите" at bounding box center [569, 339] width 238 height 56
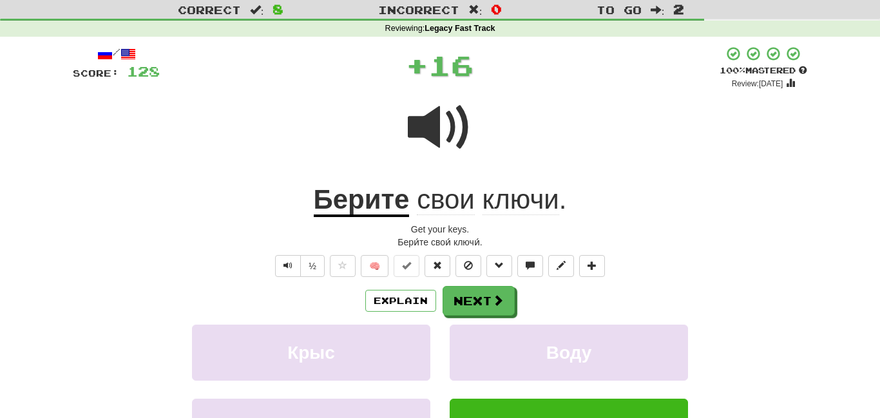
click at [369, 199] on u "Берите" at bounding box center [362, 200] width 96 height 33
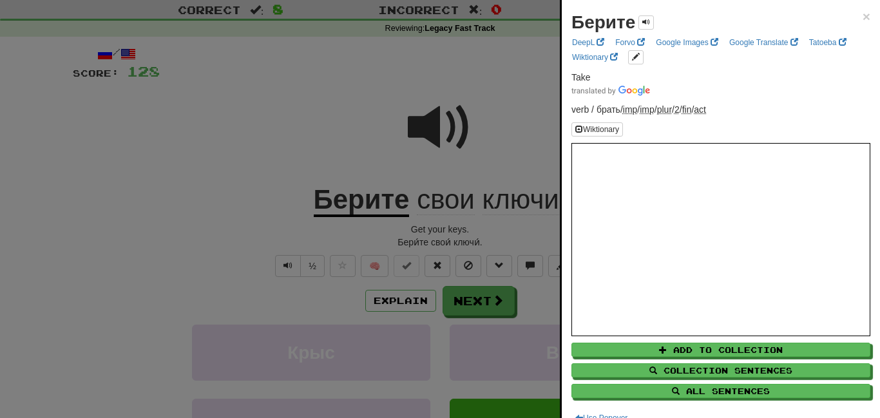
click at [284, 128] on div at bounding box center [440, 209] width 880 height 418
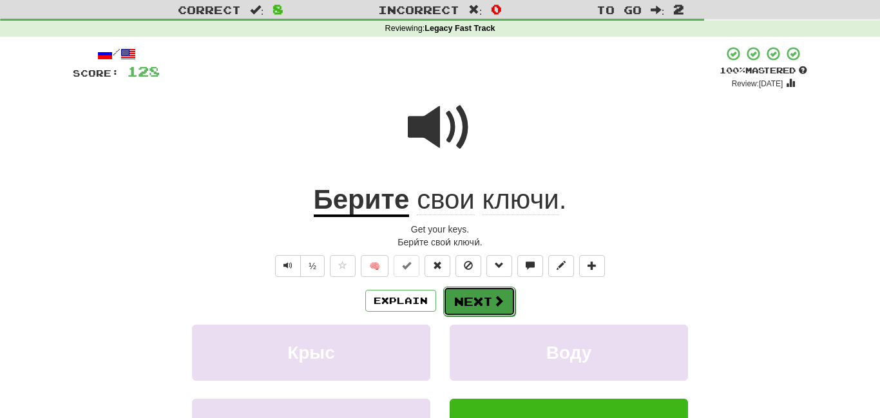
click at [468, 297] on button "Next" at bounding box center [479, 302] width 72 height 30
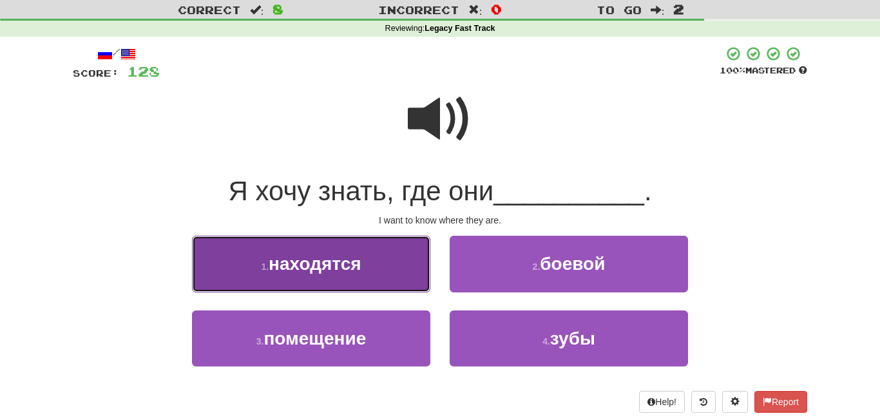
click at [403, 269] on button "1 . находятся" at bounding box center [311, 264] width 238 height 56
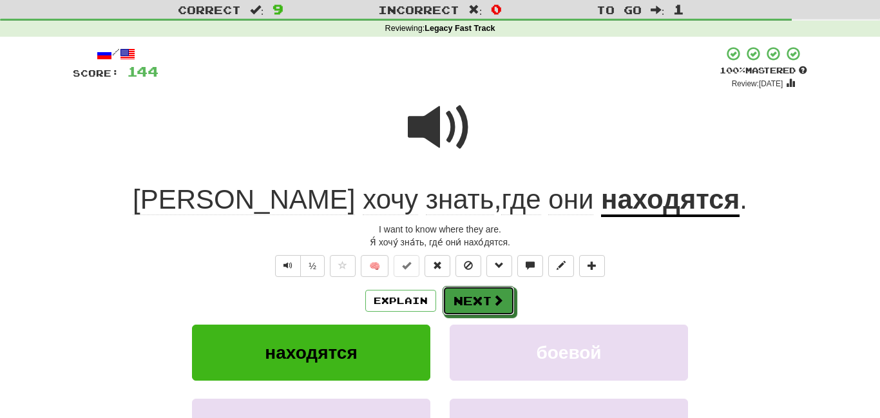
click at [464, 296] on button "Next" at bounding box center [479, 301] width 72 height 30
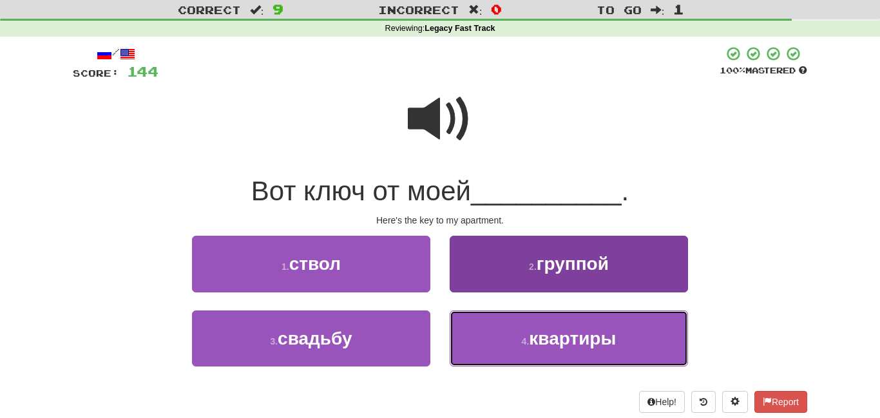
click at [493, 328] on button "4 . квартиры" at bounding box center [569, 339] width 238 height 56
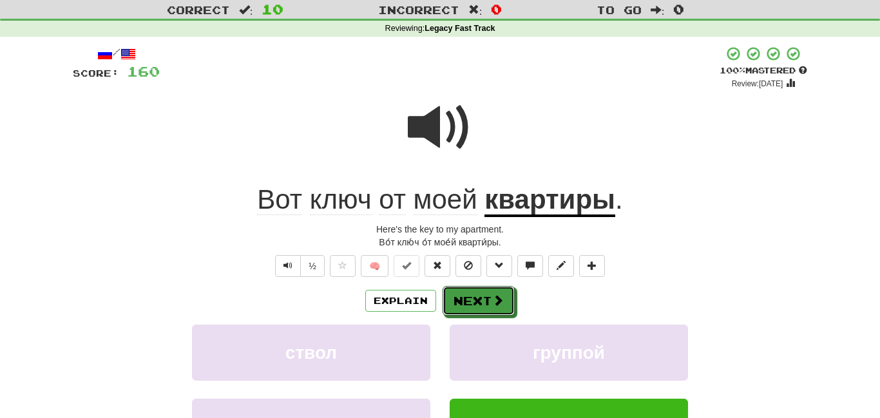
click at [505, 299] on button "Next" at bounding box center [479, 301] width 72 height 30
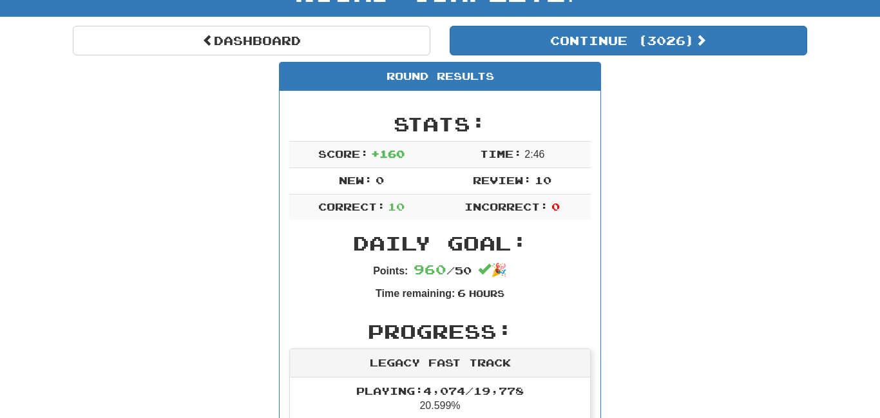
scroll to position [0, 0]
